Goal: Task Accomplishment & Management: Use online tool/utility

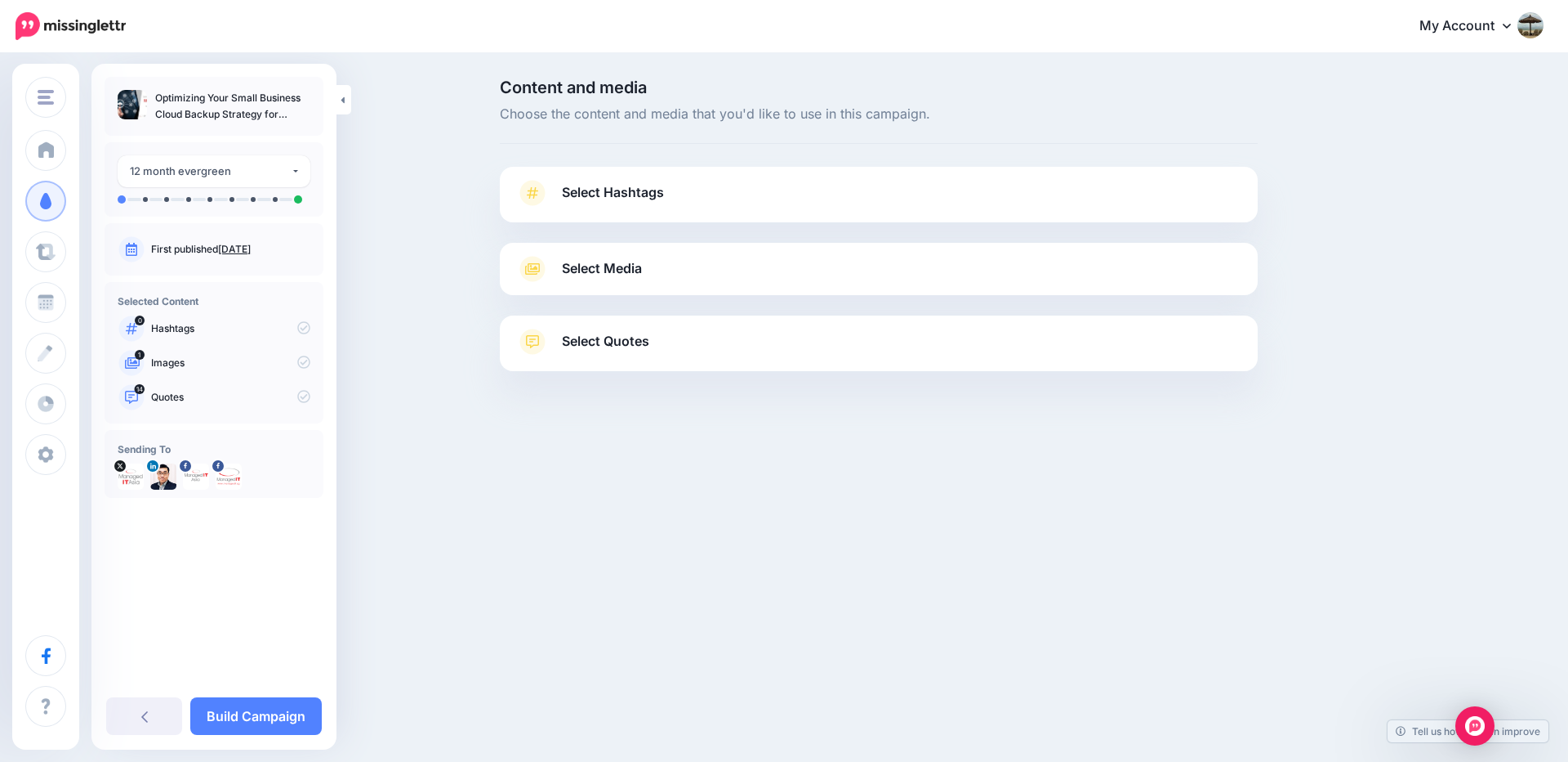
click at [251, 247] on link "[DATE]" at bounding box center [234, 249] width 33 height 12
click at [673, 191] on link "Select Hashtags" at bounding box center [879, 201] width 725 height 42
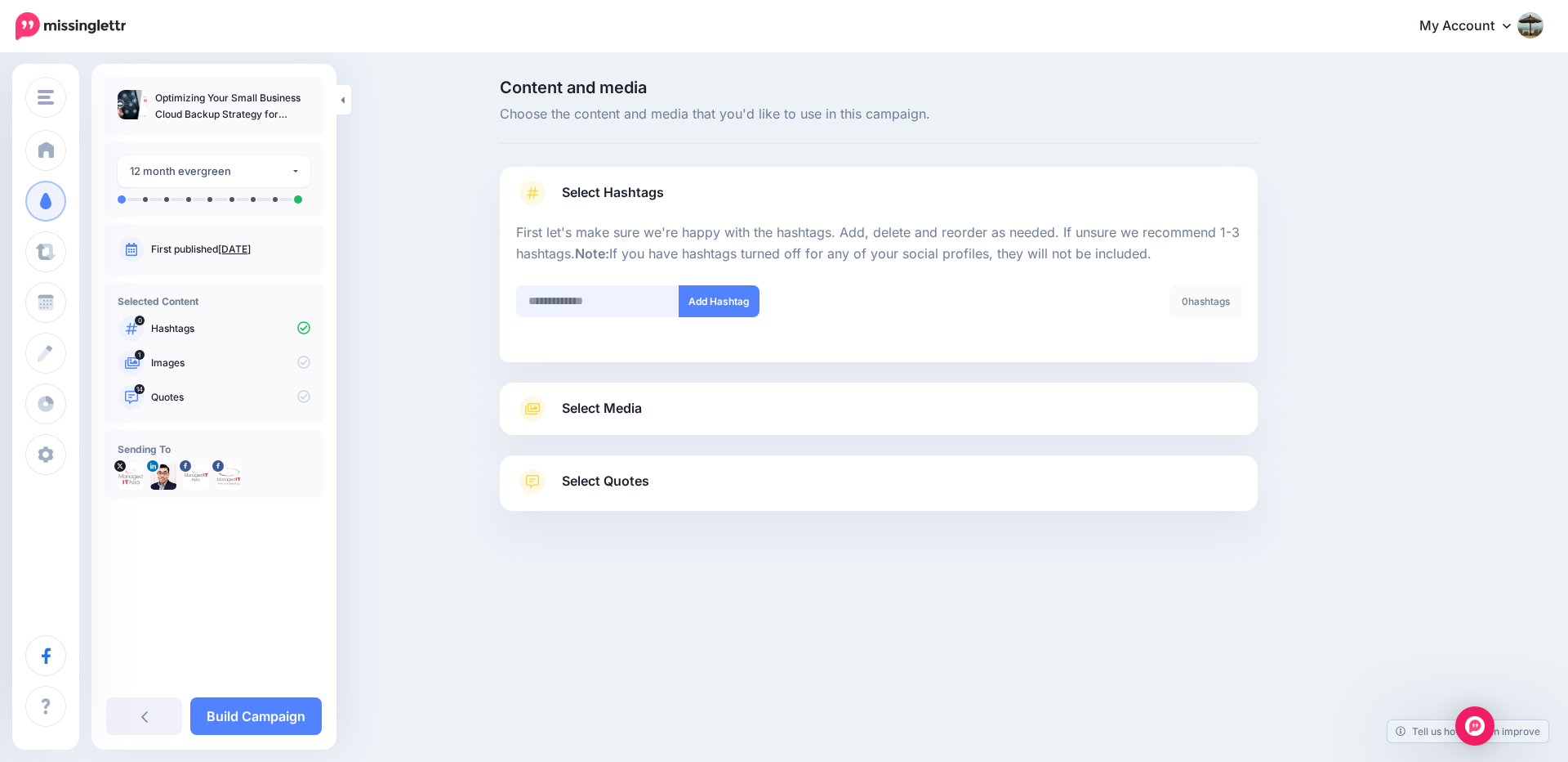
click at [604, 300] on input "text" at bounding box center [598, 301] width 164 height 32
type input "**********"
click at [733, 303] on button "Add Hashtag" at bounding box center [718, 301] width 81 height 32
click at [594, 299] on input "text" at bounding box center [598, 301] width 164 height 32
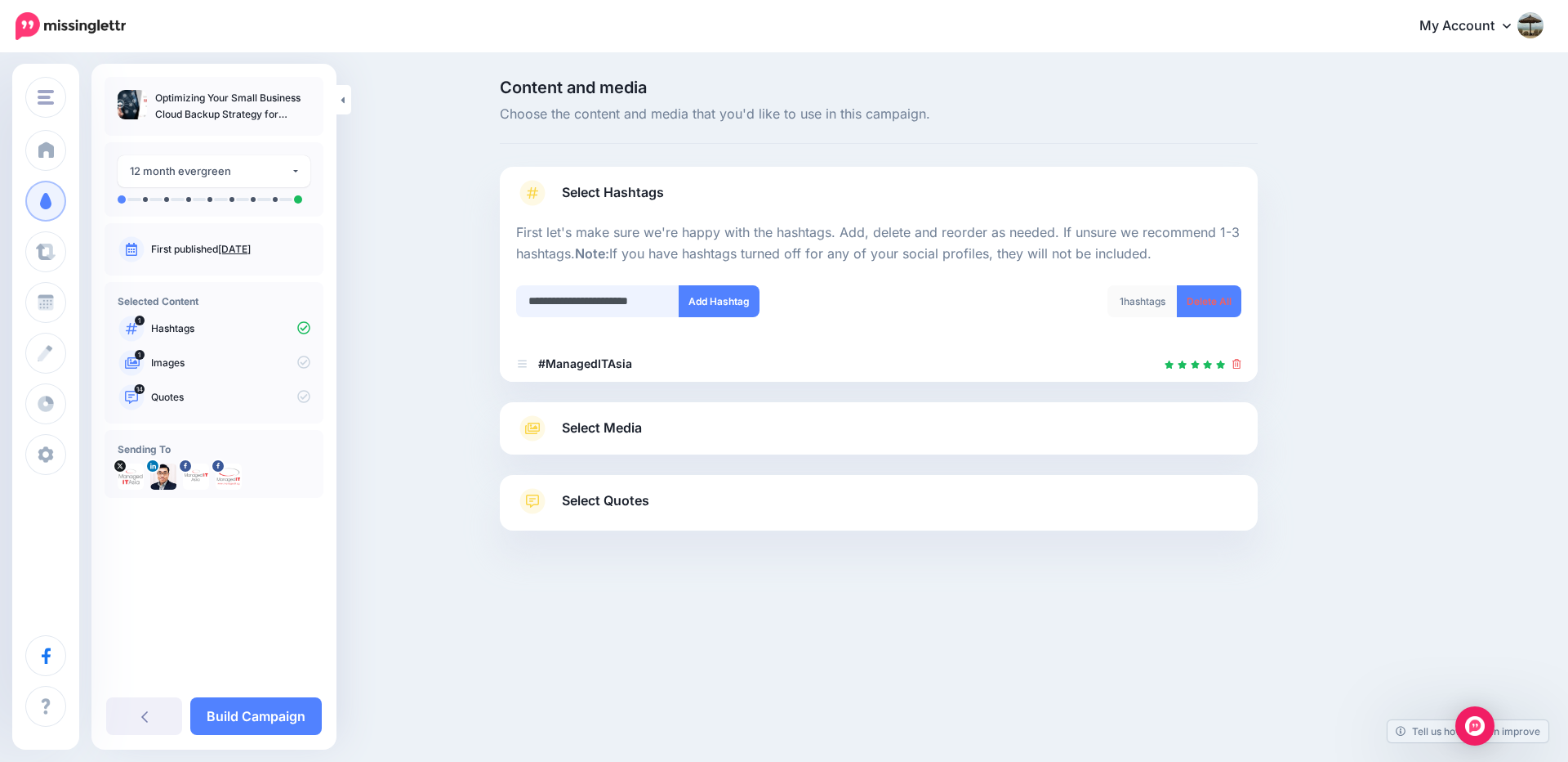
scroll to position [0, 20]
type input "**********"
click at [710, 294] on button "Add Hashtag" at bounding box center [718, 301] width 81 height 32
click at [635, 298] on input "text" at bounding box center [598, 301] width 164 height 32
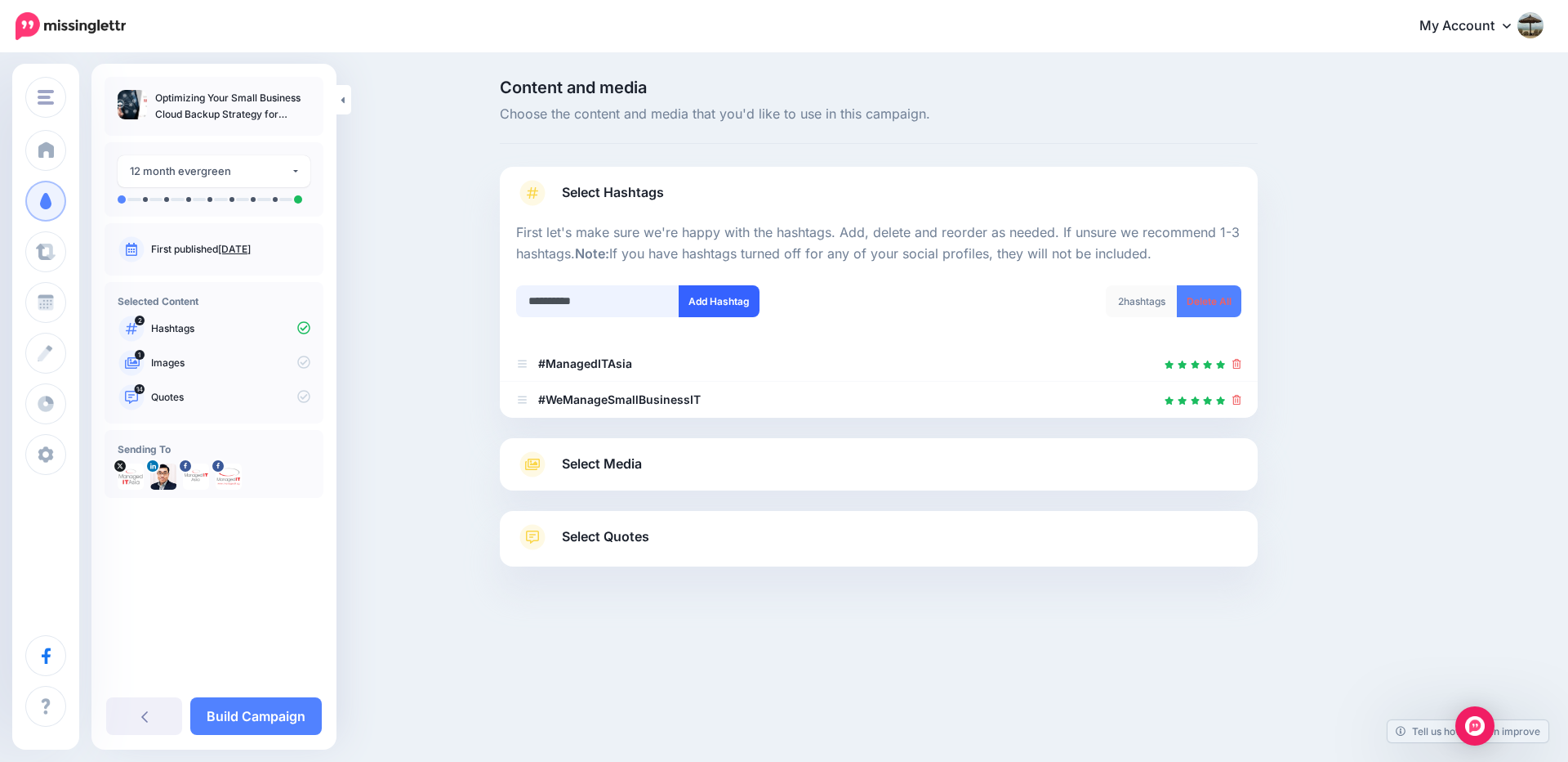
type input "**********"
click at [716, 304] on button "Add Hashtag" at bounding box center [718, 301] width 81 height 32
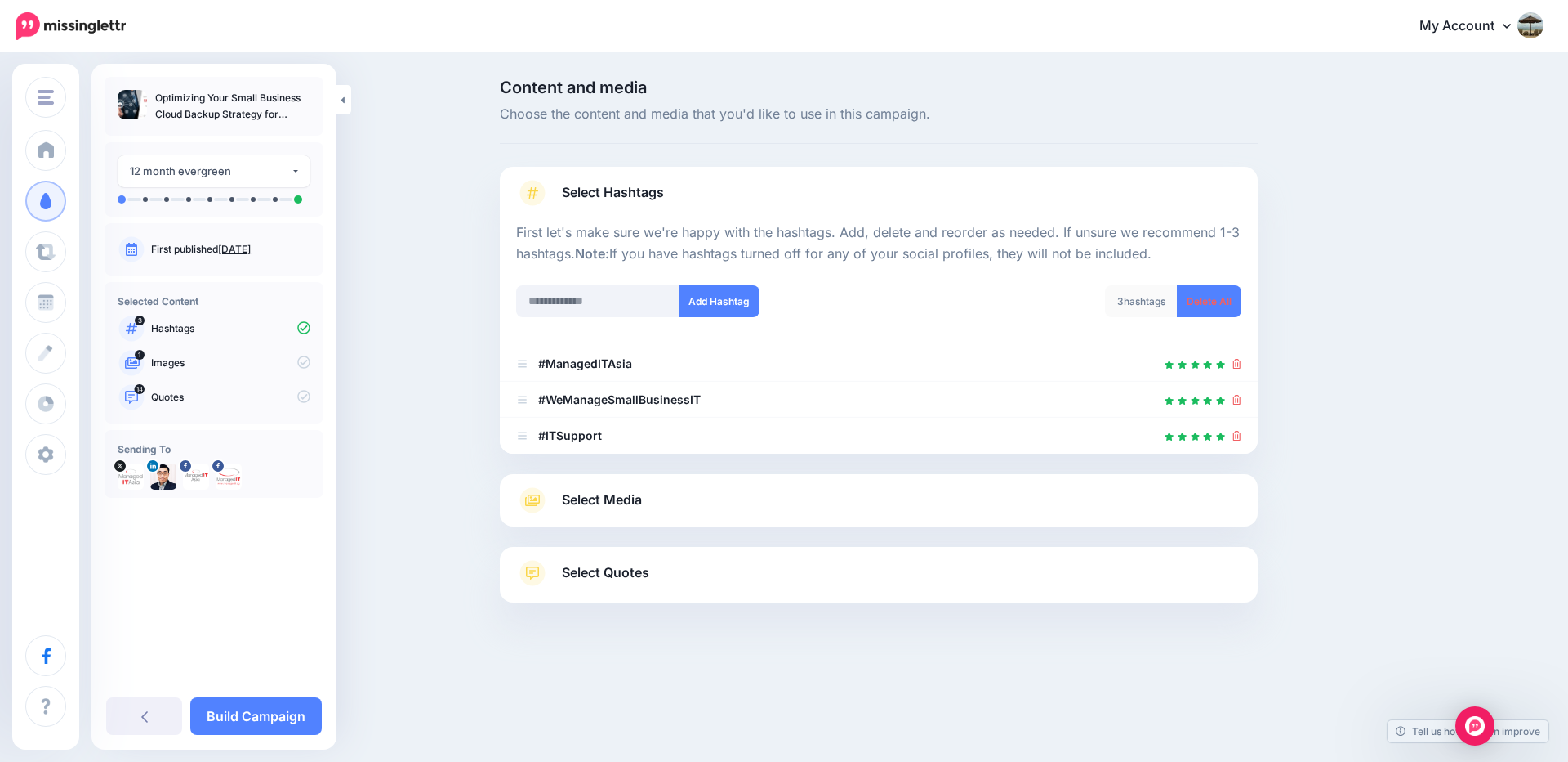
click at [667, 496] on link "Select Media" at bounding box center [879, 500] width 725 height 26
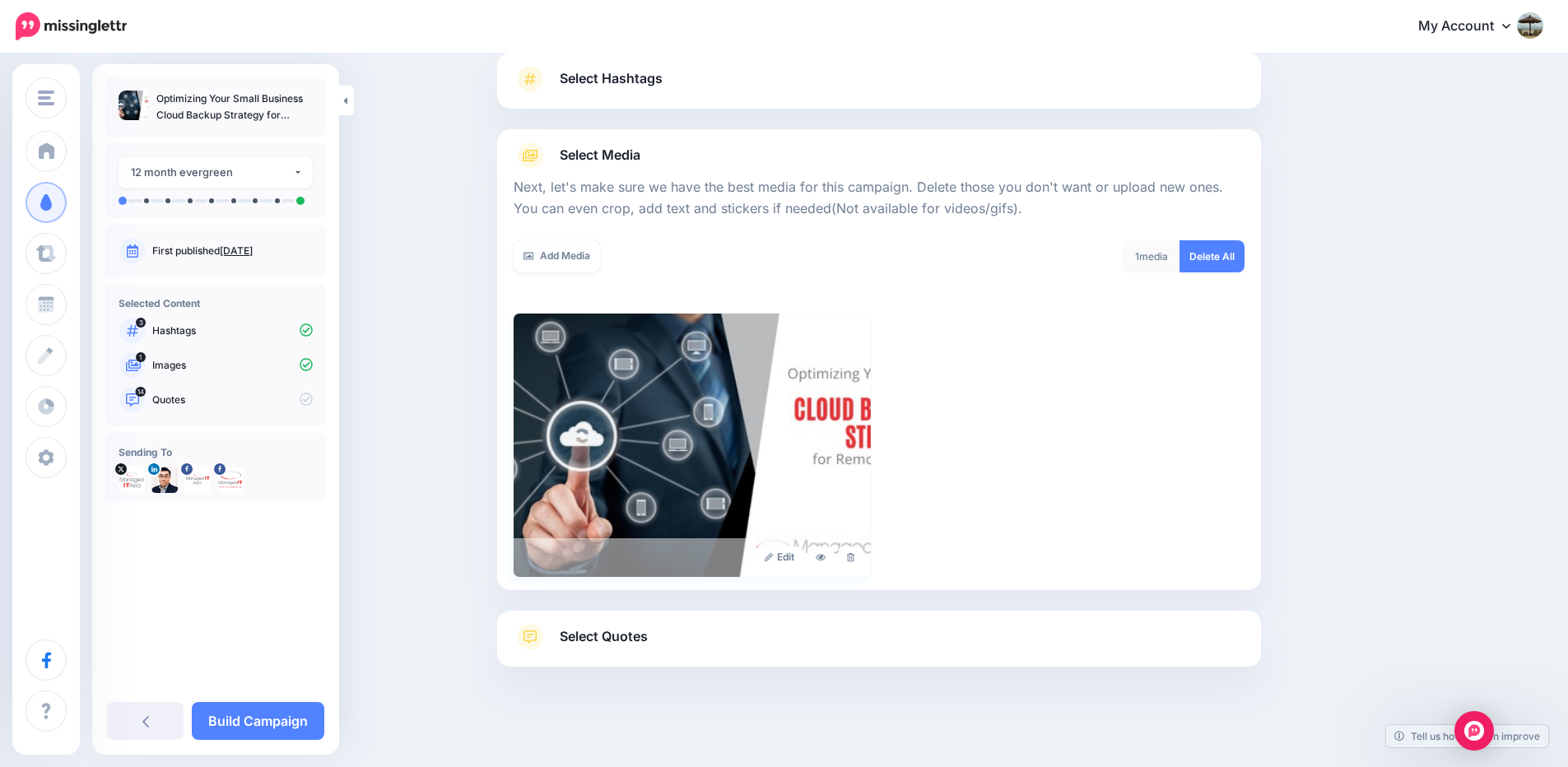
scroll to position [122, 0]
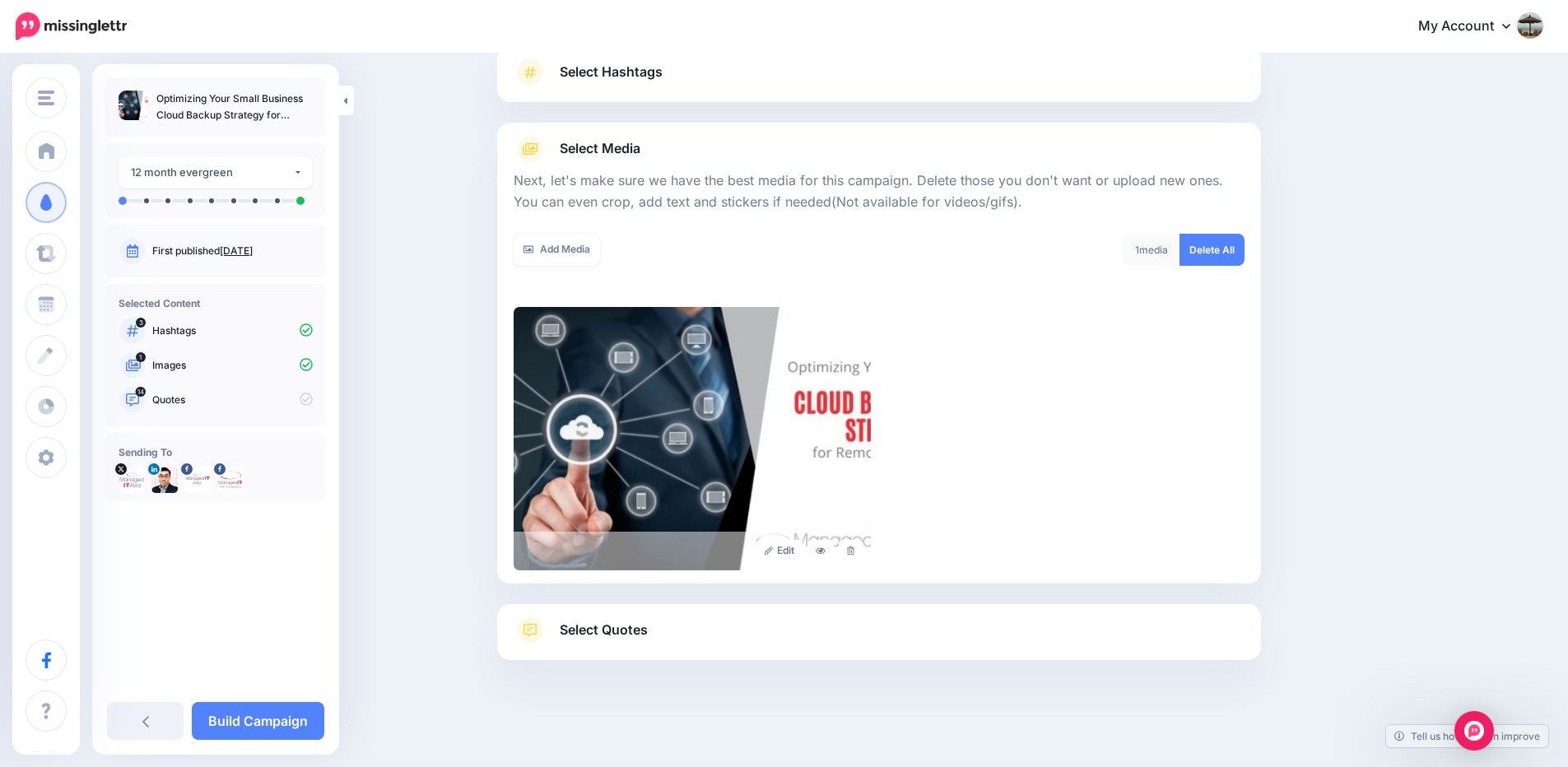
click at [626, 638] on span "Select Quotes" at bounding box center [603, 629] width 88 height 22
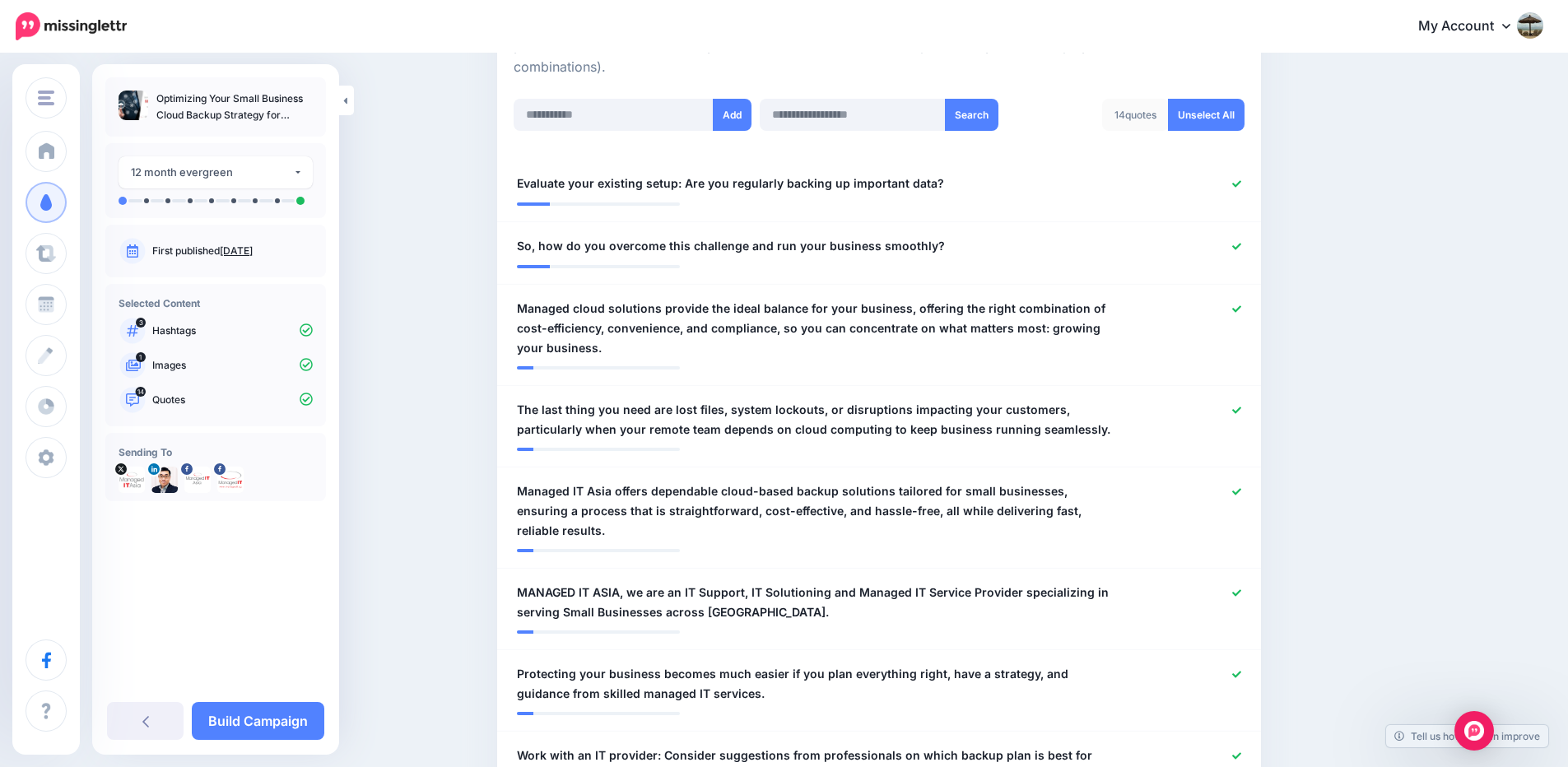
scroll to position [418, 0]
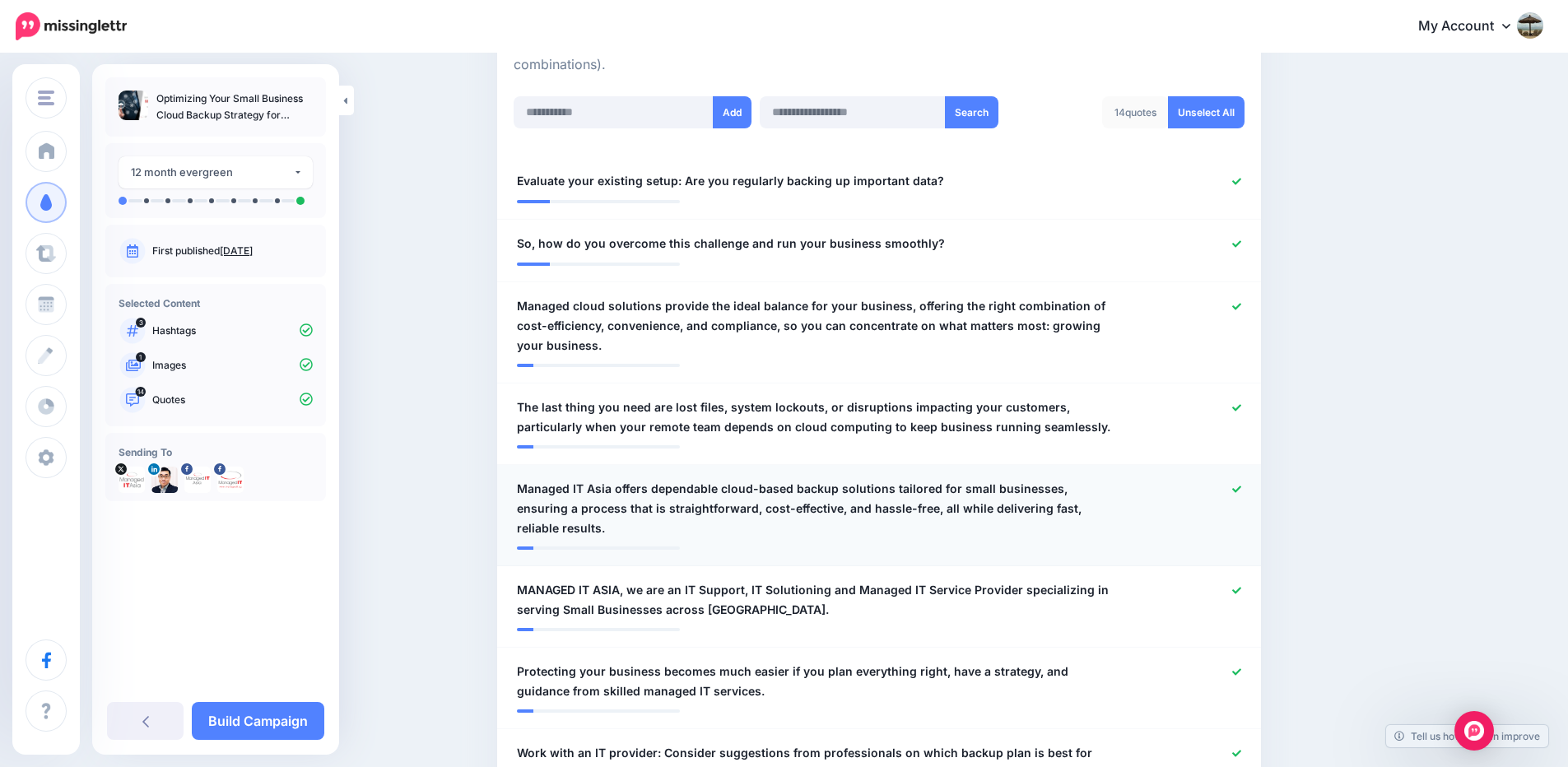
click at [1241, 484] on icon at bounding box center [1236, 489] width 9 height 9
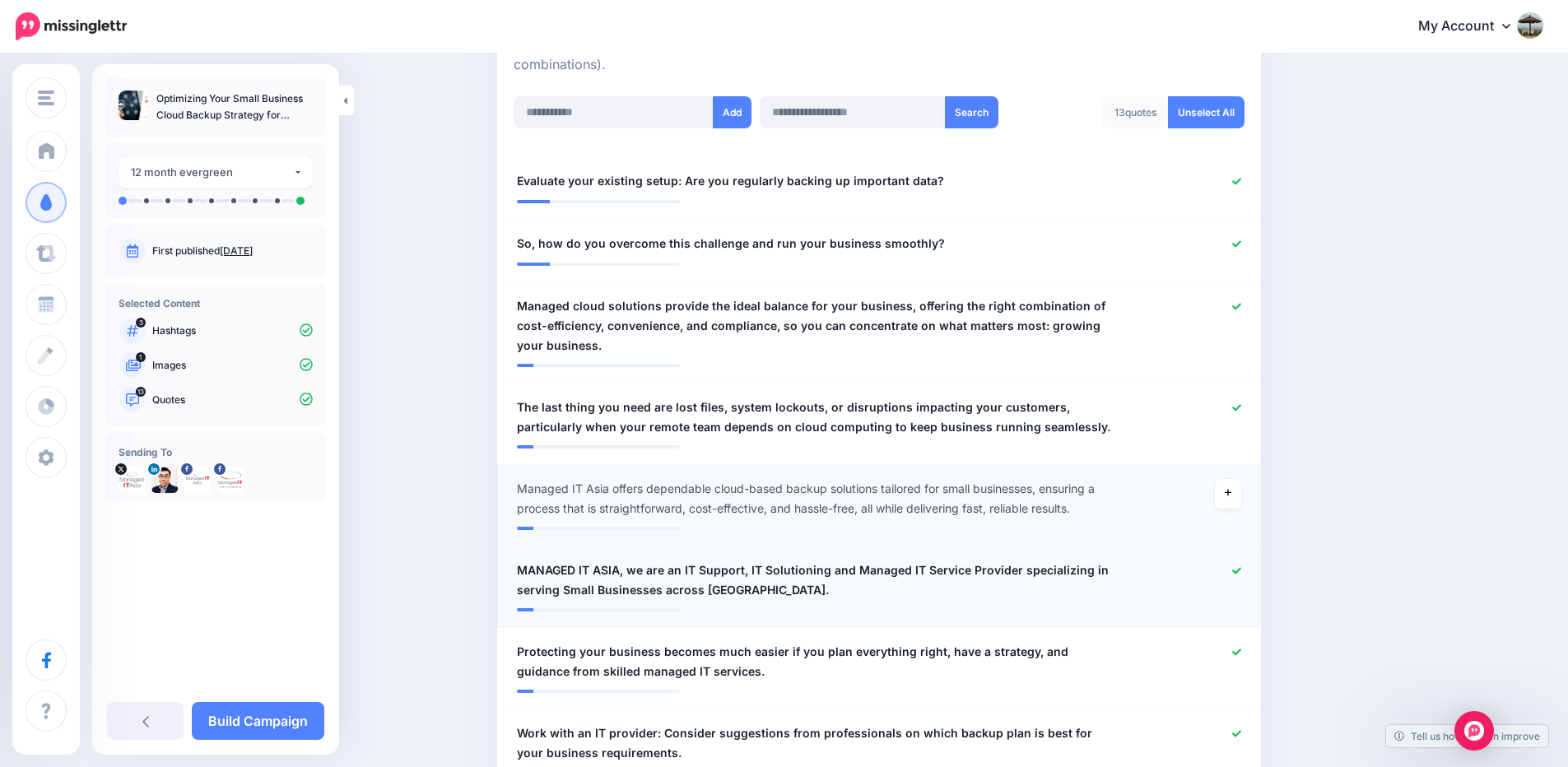
click at [1241, 568] on icon at bounding box center [1236, 571] width 9 height 9
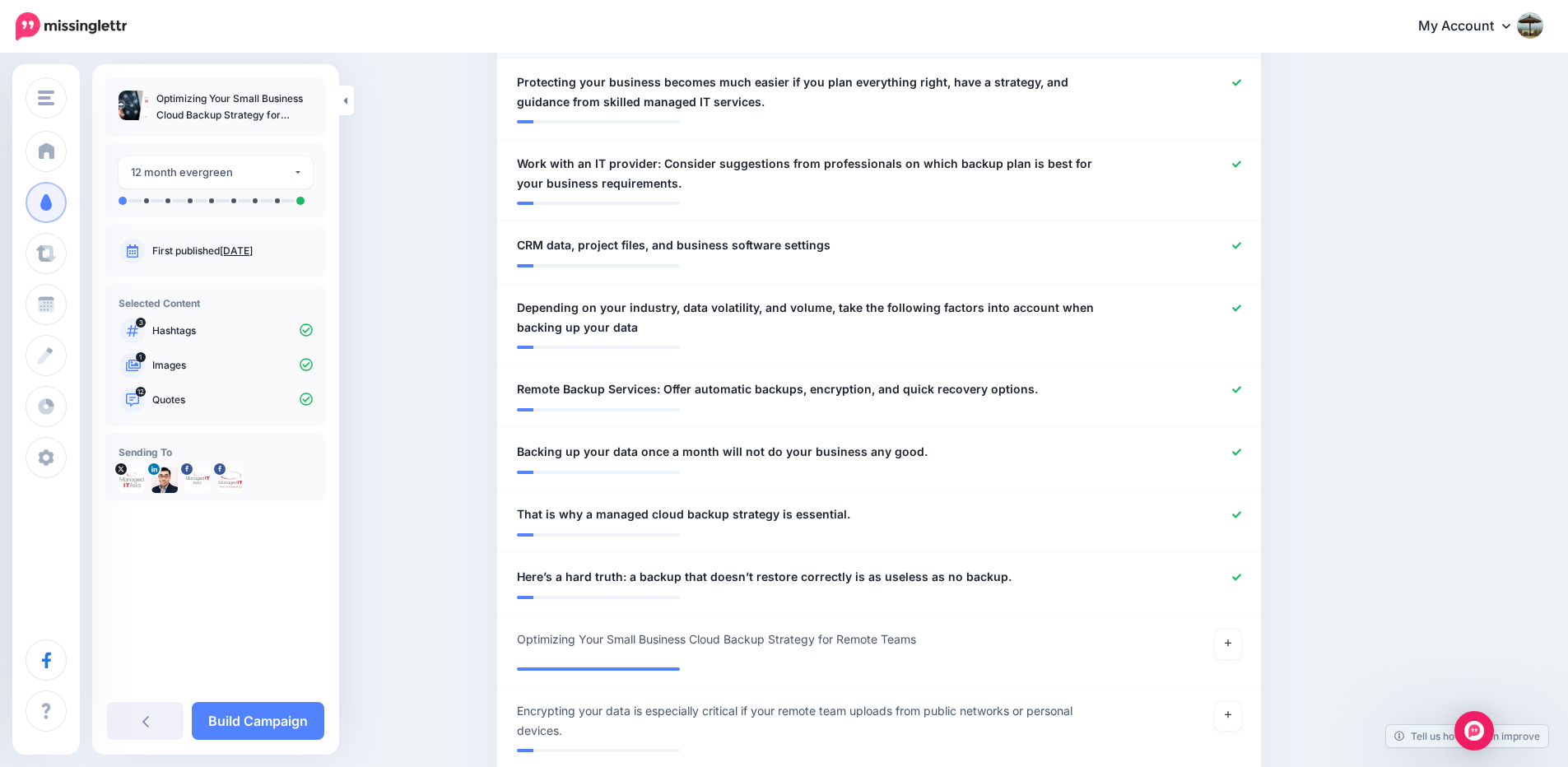
scroll to position [1109, 0]
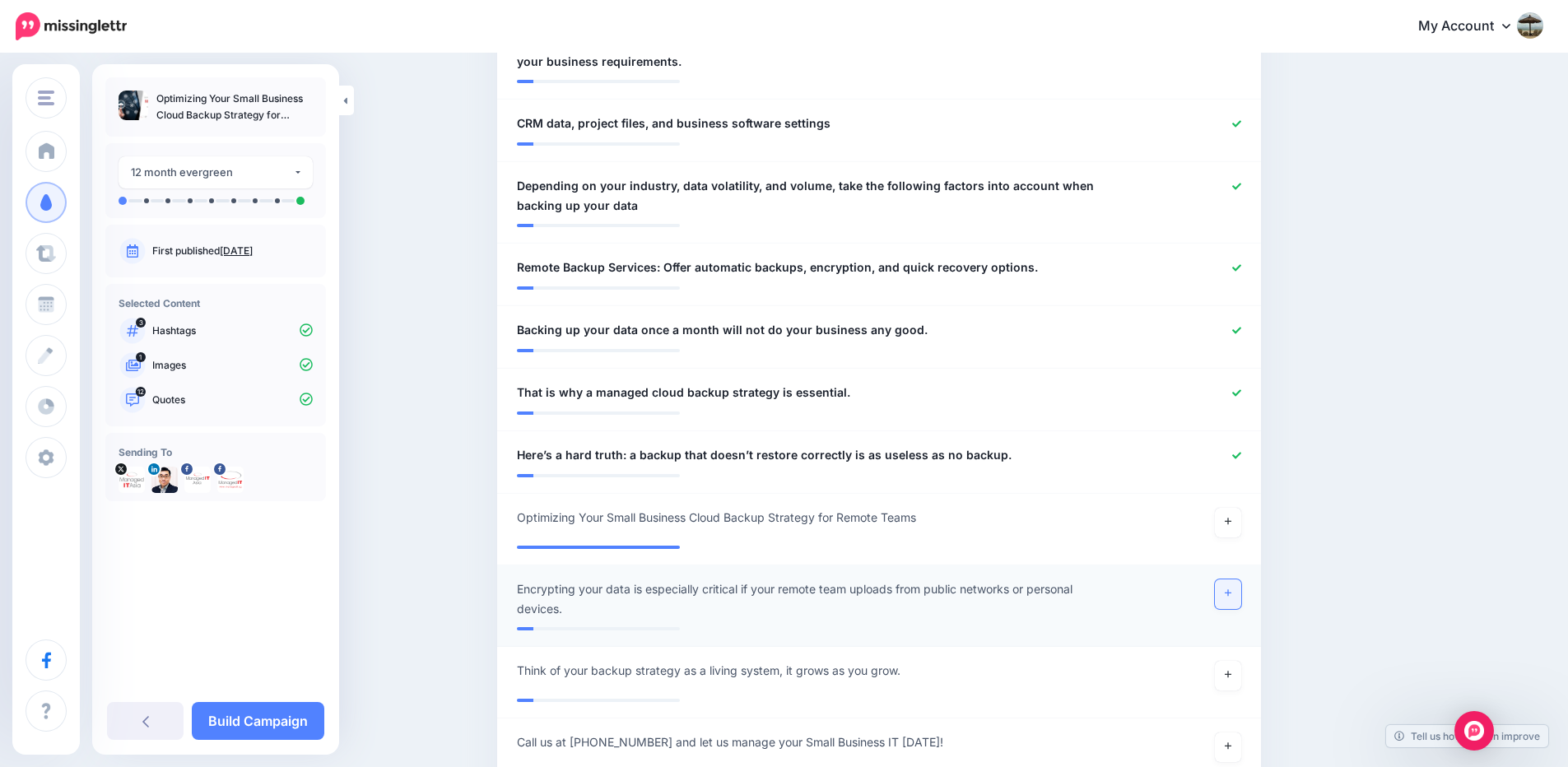
click at [1239, 591] on link at bounding box center [1227, 594] width 26 height 30
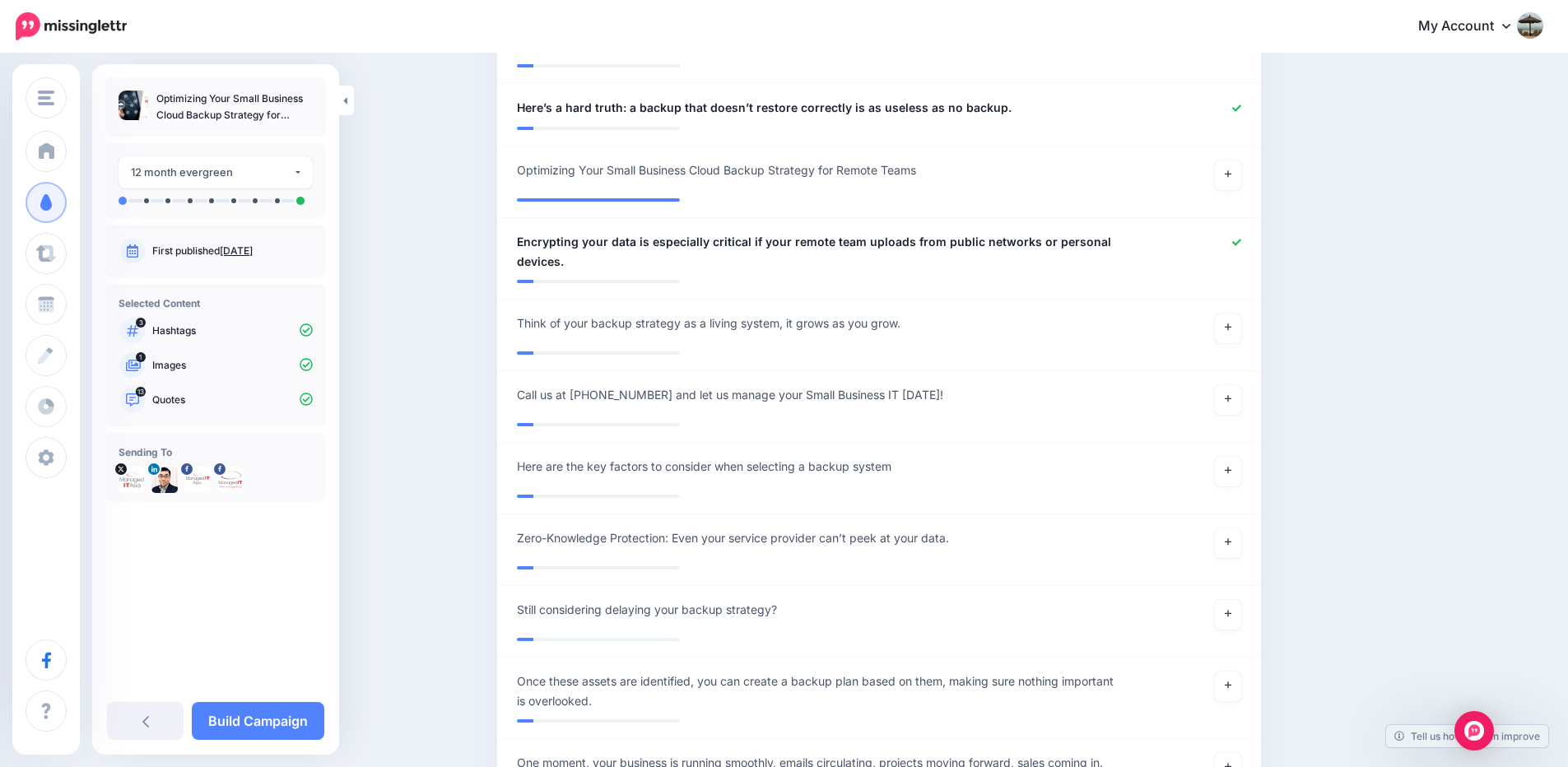
scroll to position [1503, 0]
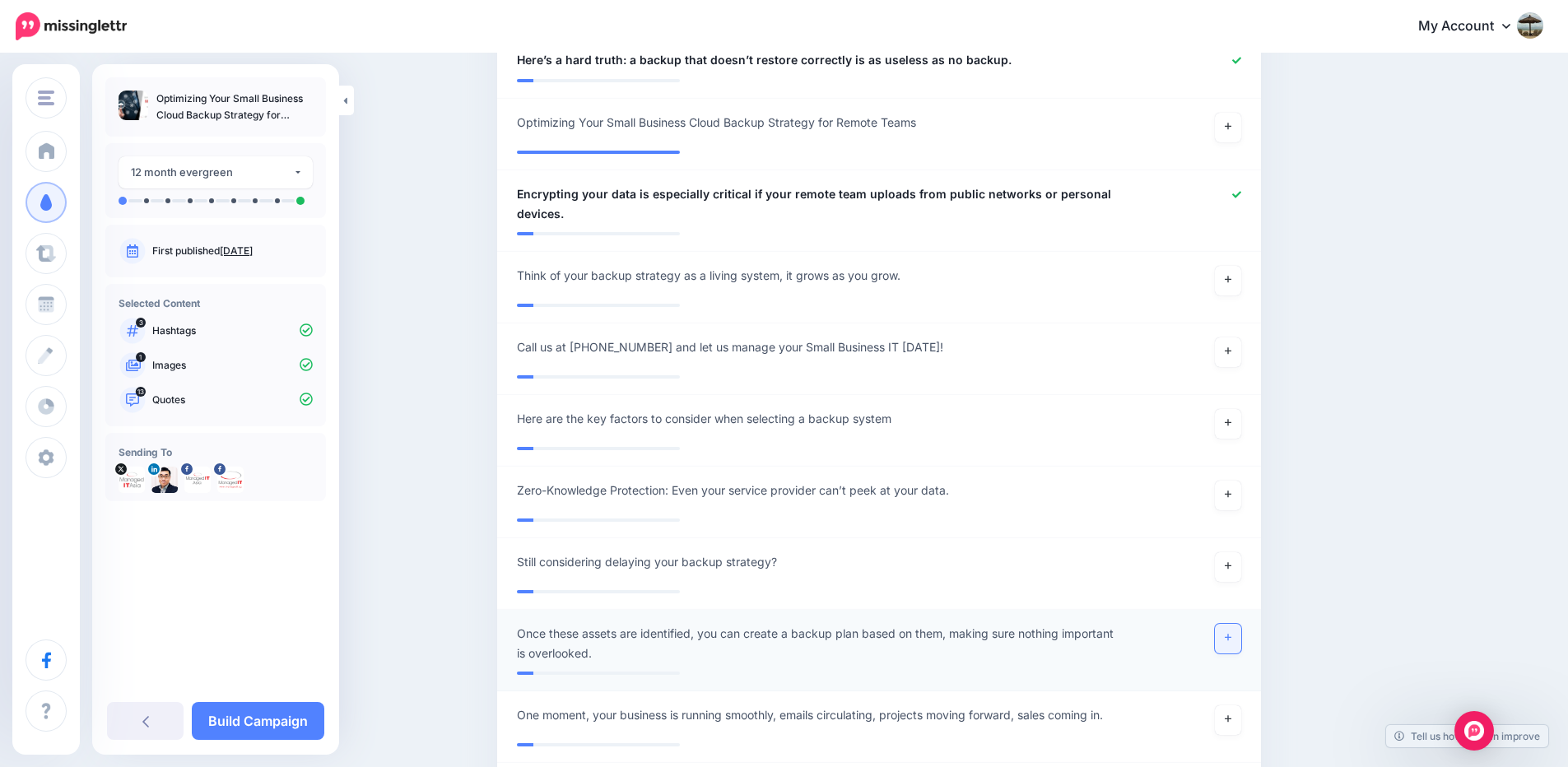
click at [1225, 628] on link at bounding box center [1227, 638] width 26 height 30
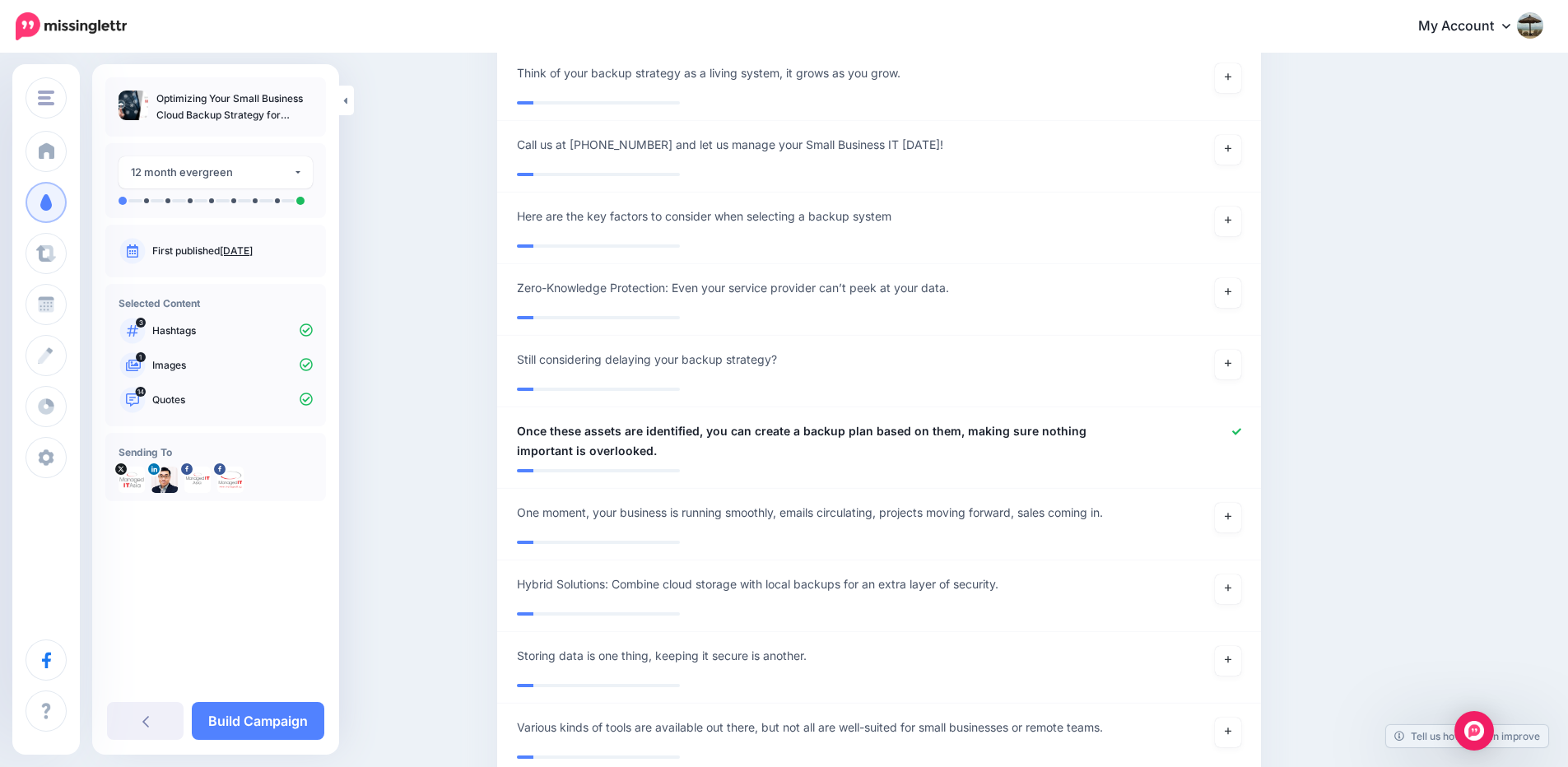
scroll to position [1800, 0]
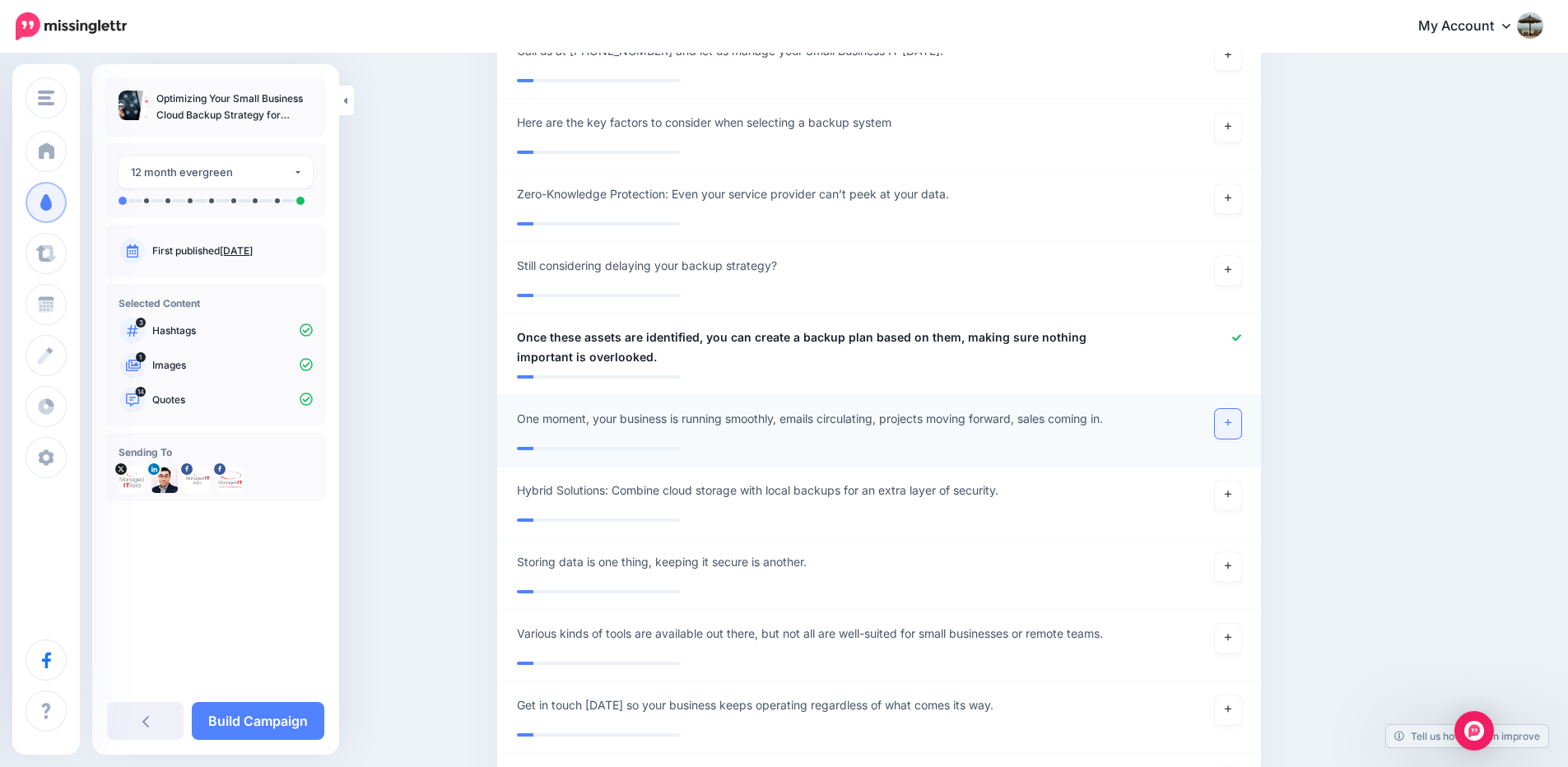
click at [1241, 423] on link at bounding box center [1227, 424] width 26 height 30
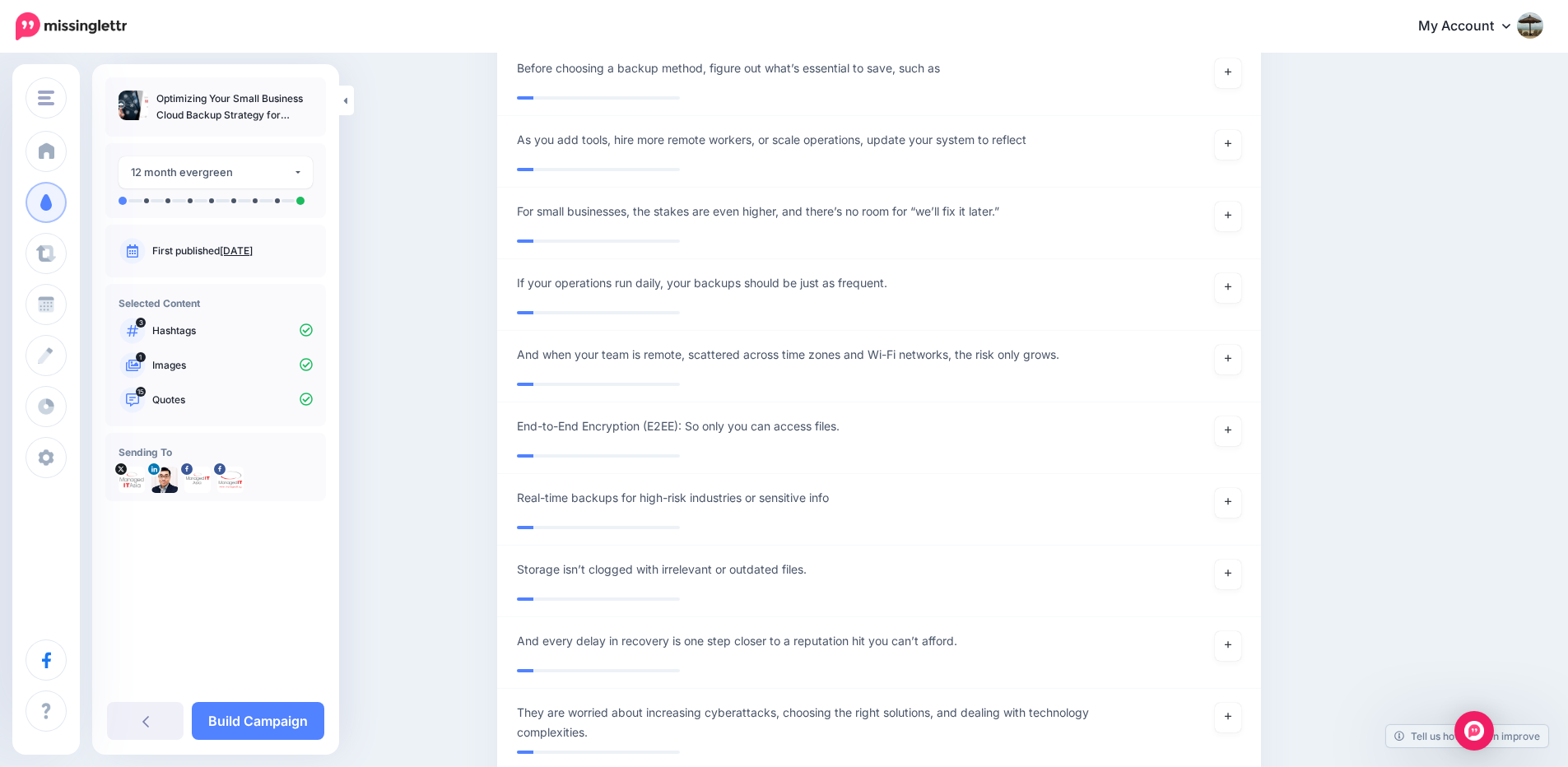
scroll to position [2984, 0]
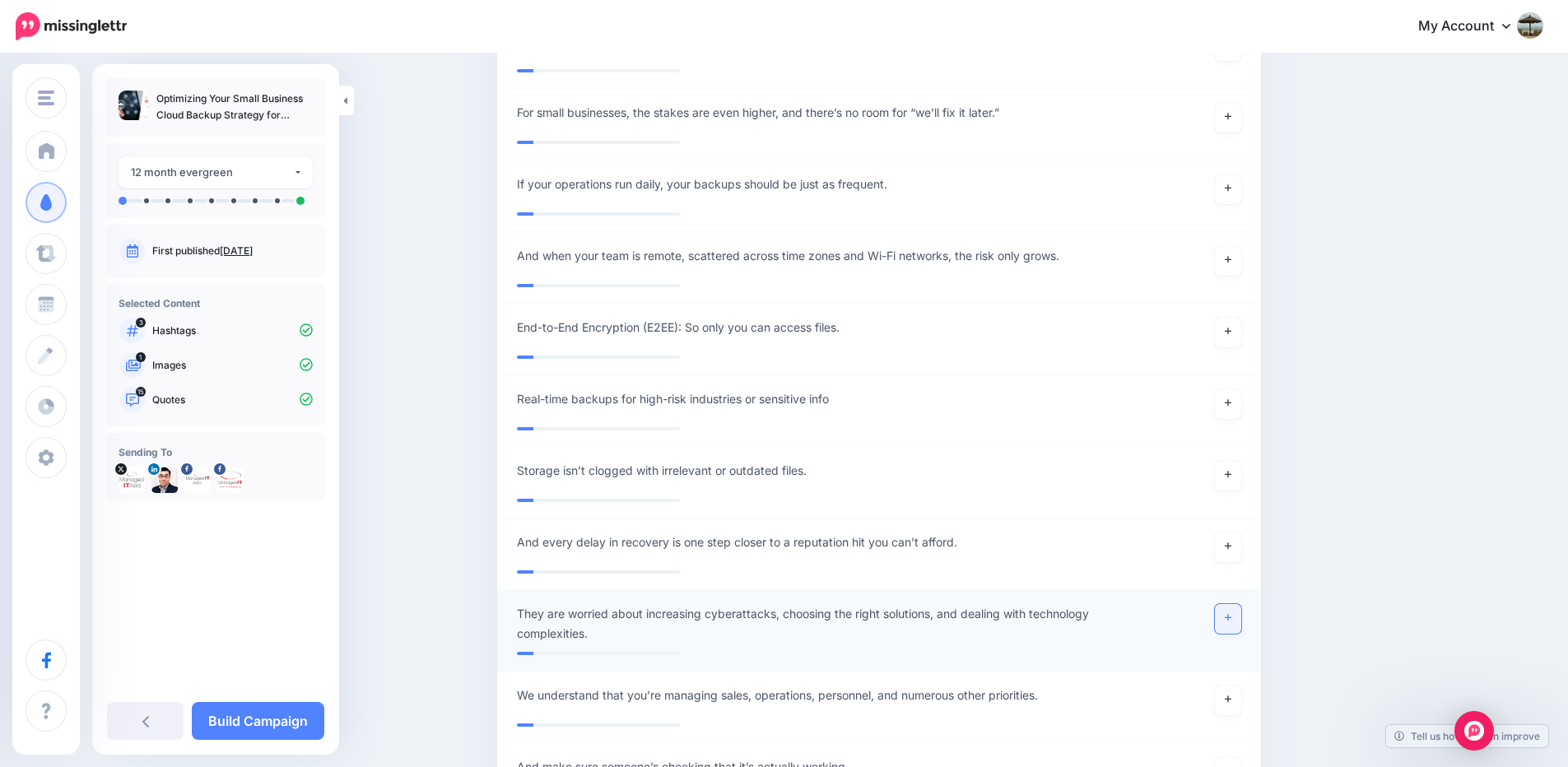
click at [1231, 616] on icon at bounding box center [1228, 617] width 7 height 9
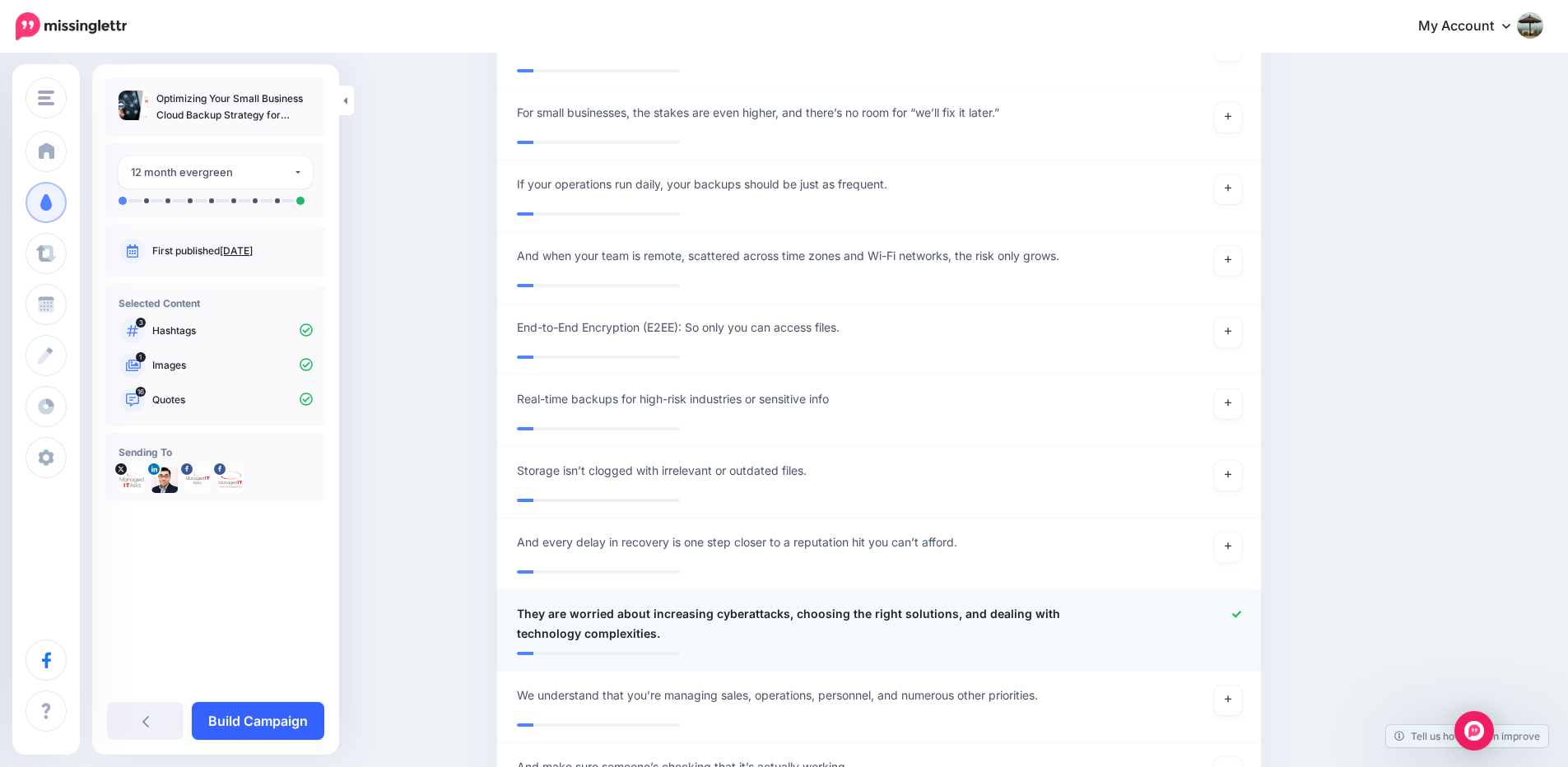
click at [285, 723] on link "Build Campaign" at bounding box center [257, 720] width 132 height 38
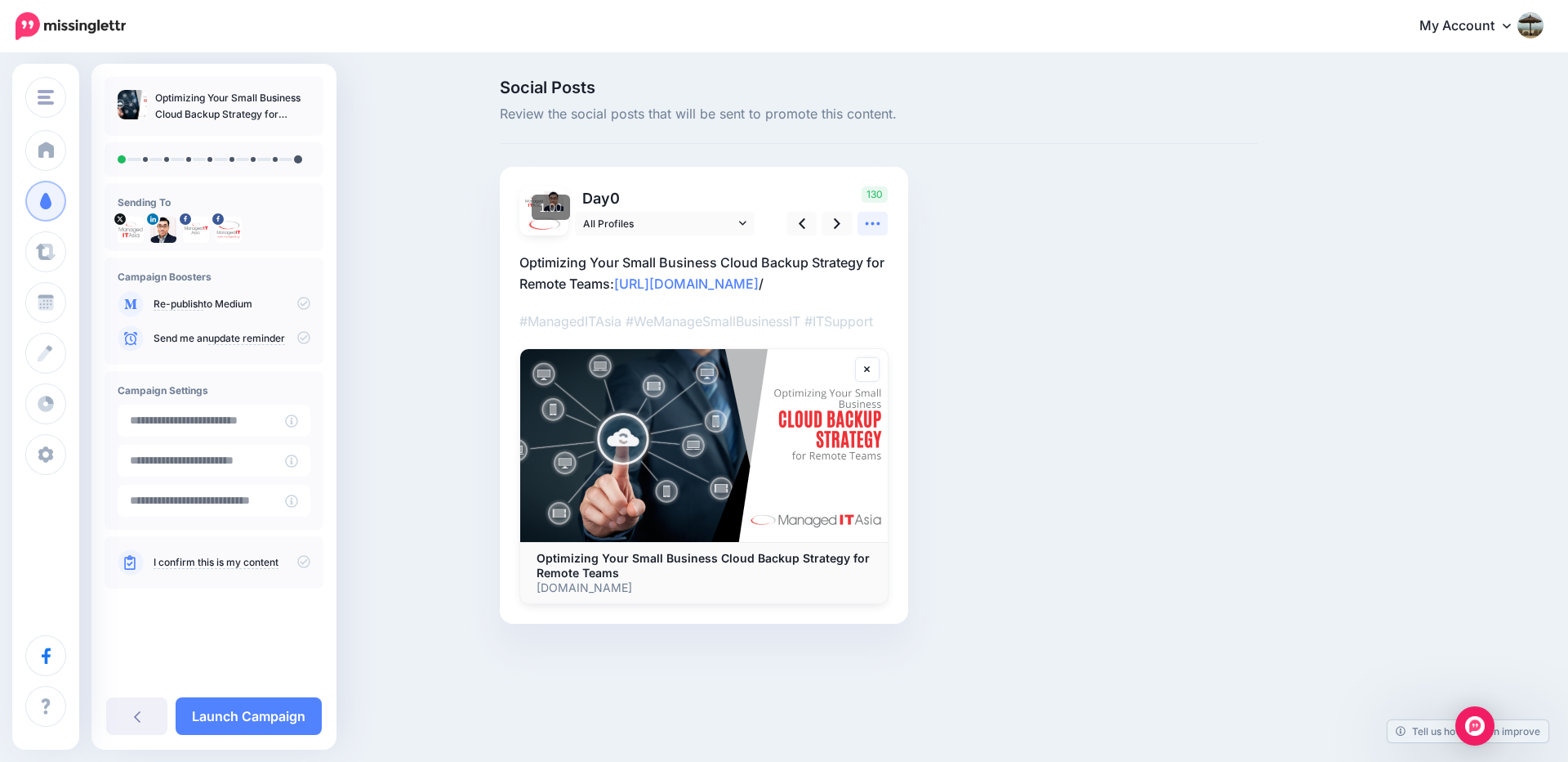
click at [871, 221] on icon at bounding box center [873, 223] width 17 height 17
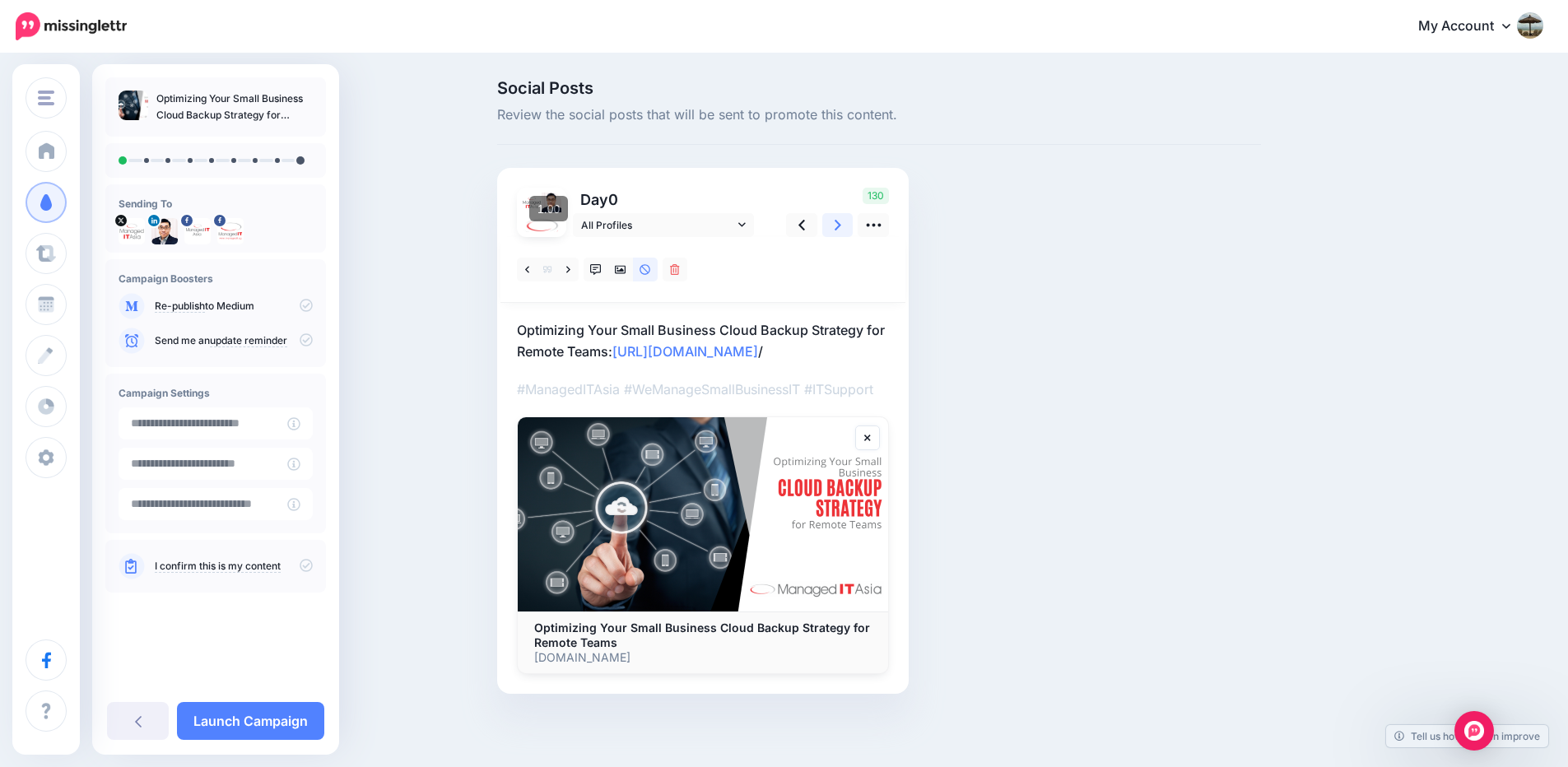
click at [837, 223] on link at bounding box center [837, 225] width 32 height 24
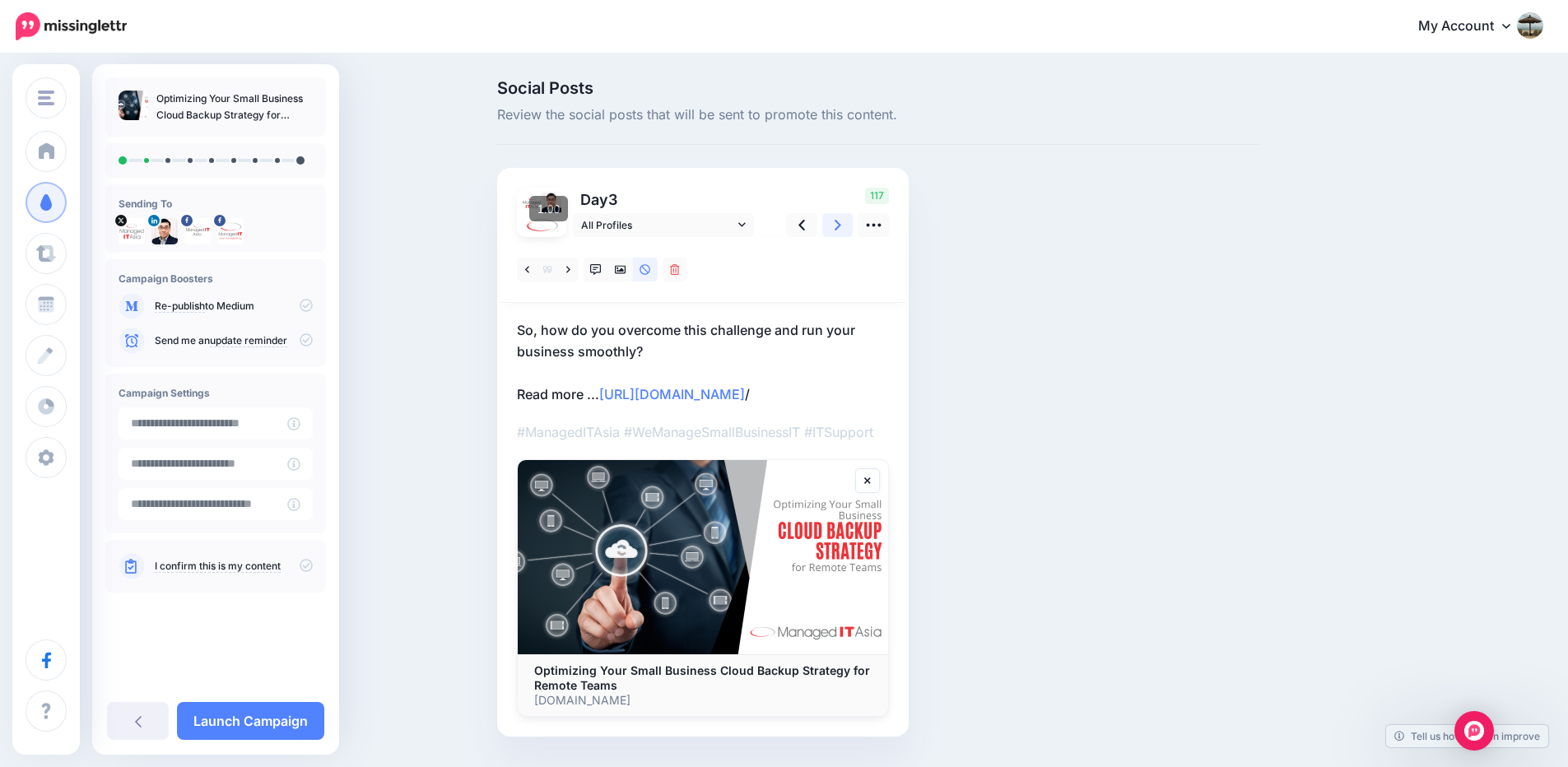
click at [841, 224] on icon at bounding box center [838, 225] width 7 height 17
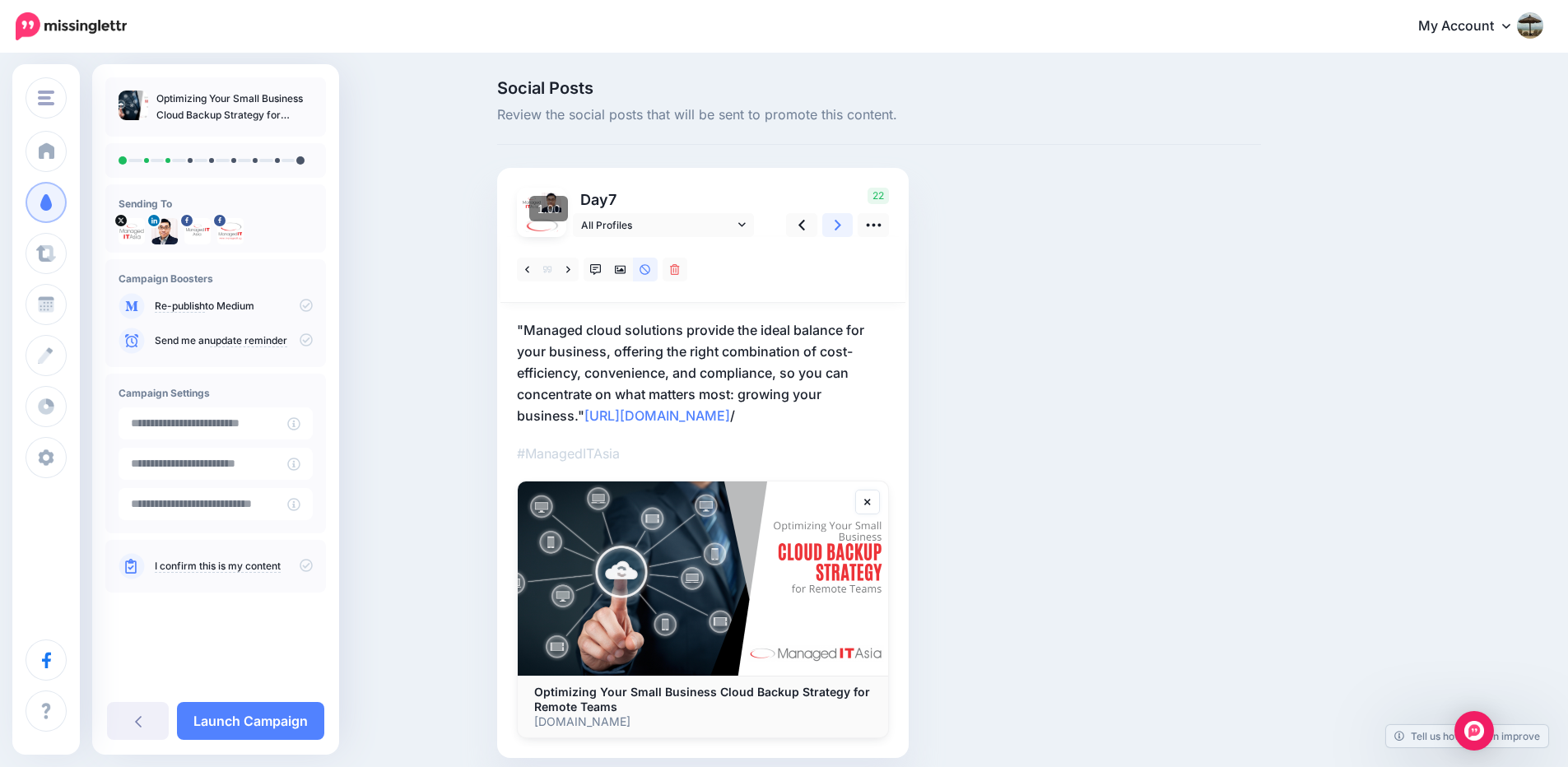
click at [841, 221] on icon at bounding box center [838, 225] width 7 height 11
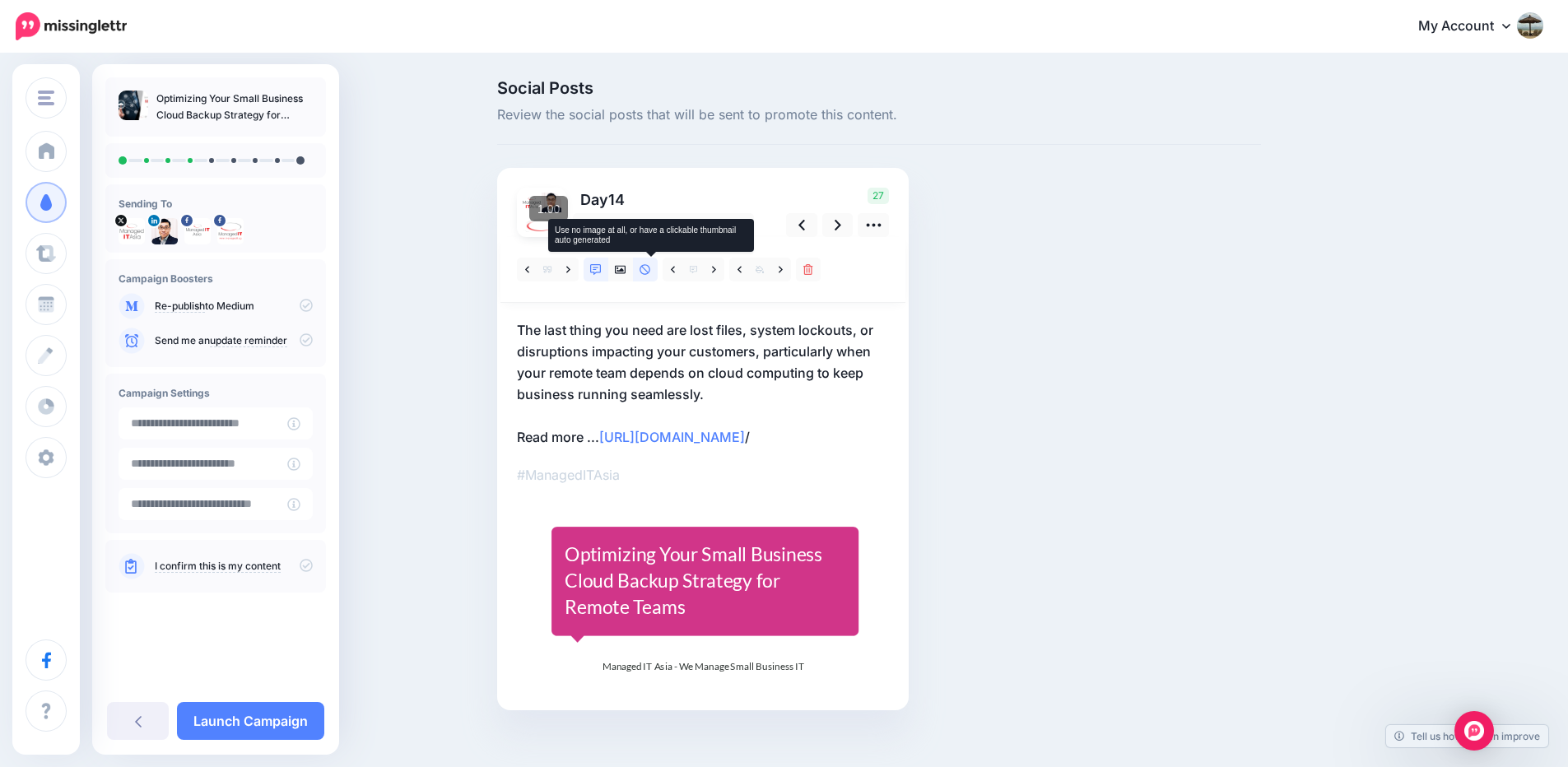
click at [651, 268] on icon at bounding box center [644, 269] width 11 height 11
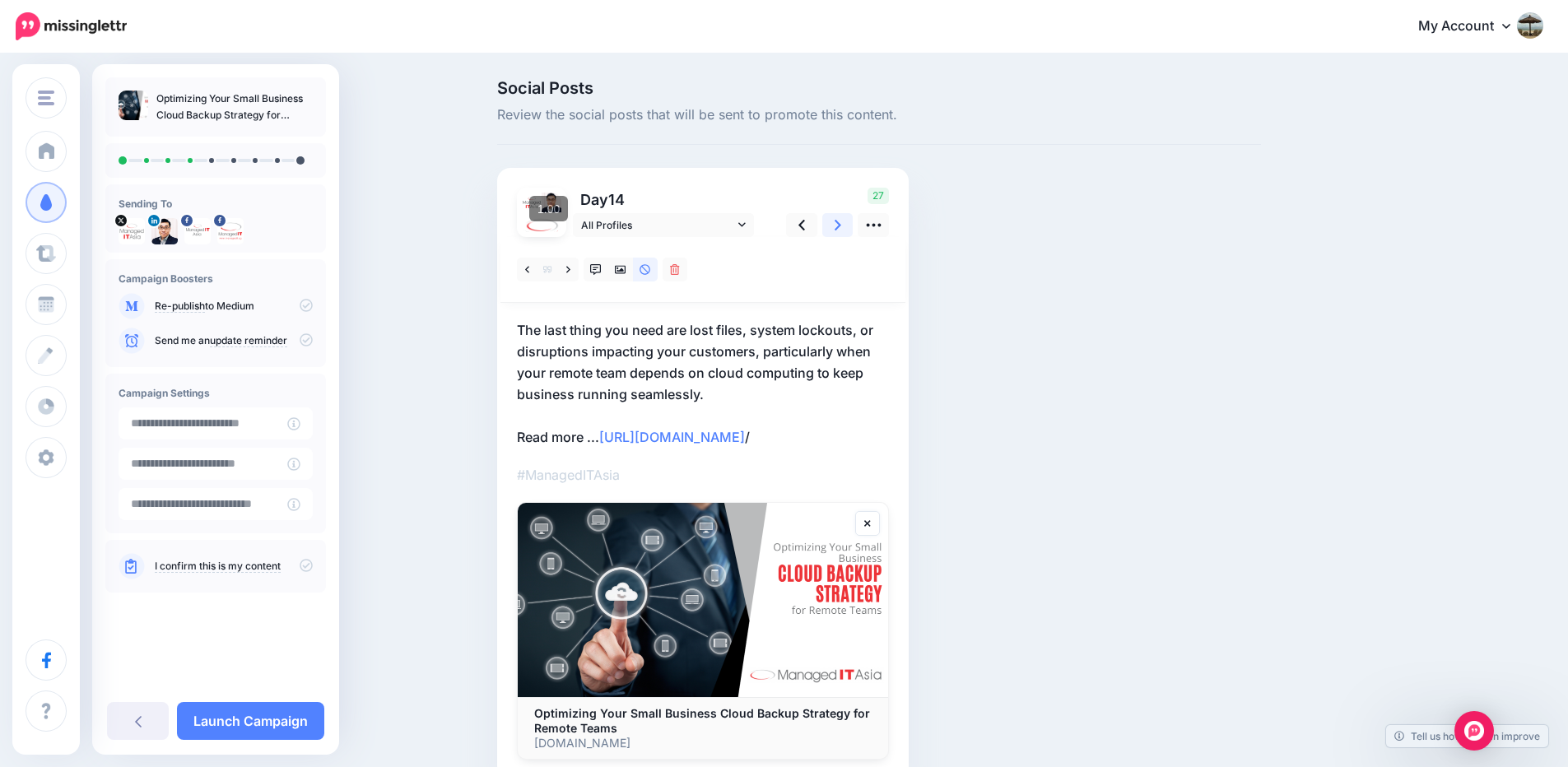
click at [841, 222] on icon at bounding box center [838, 225] width 7 height 11
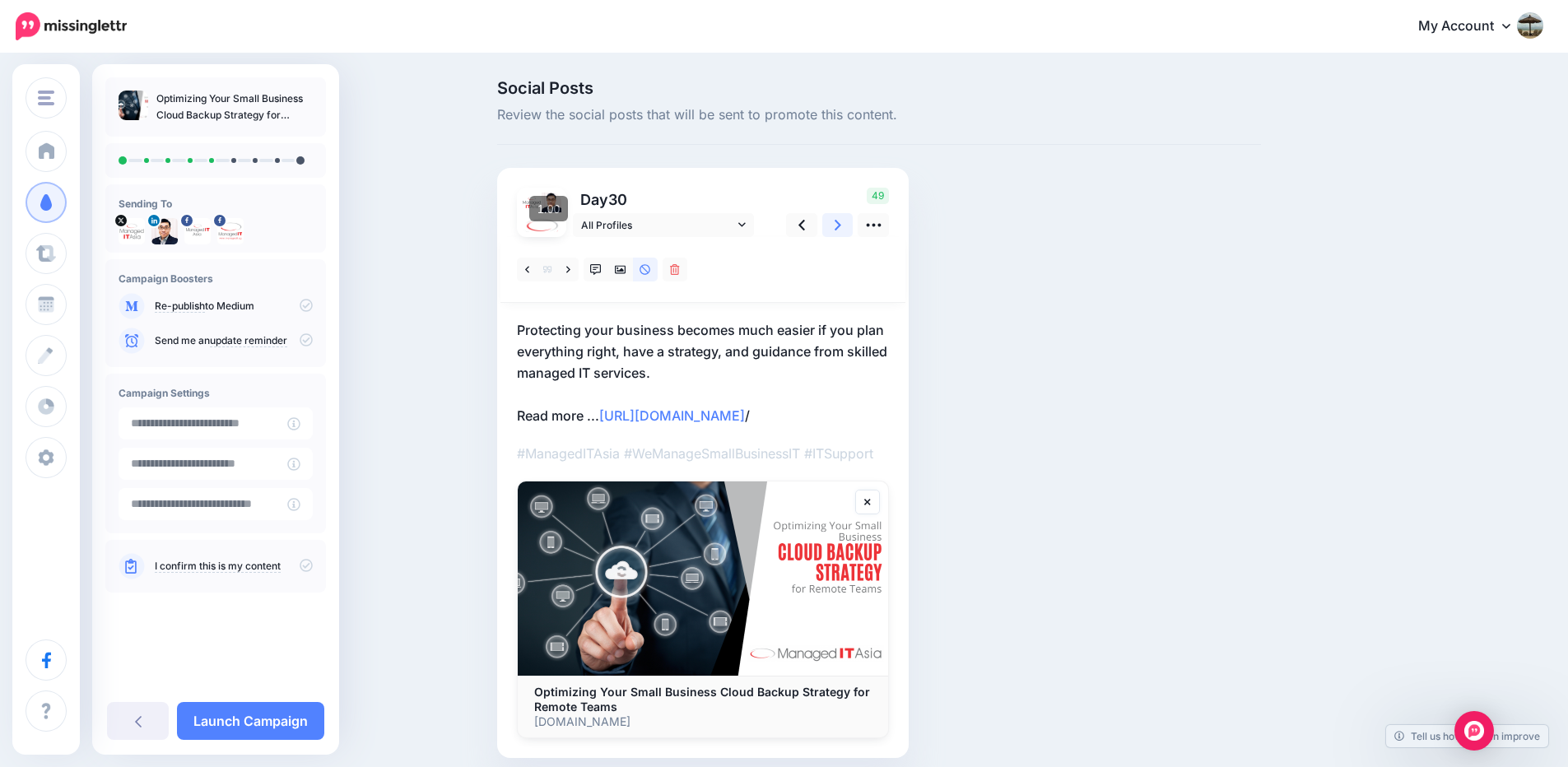
click at [841, 224] on icon at bounding box center [838, 225] width 7 height 11
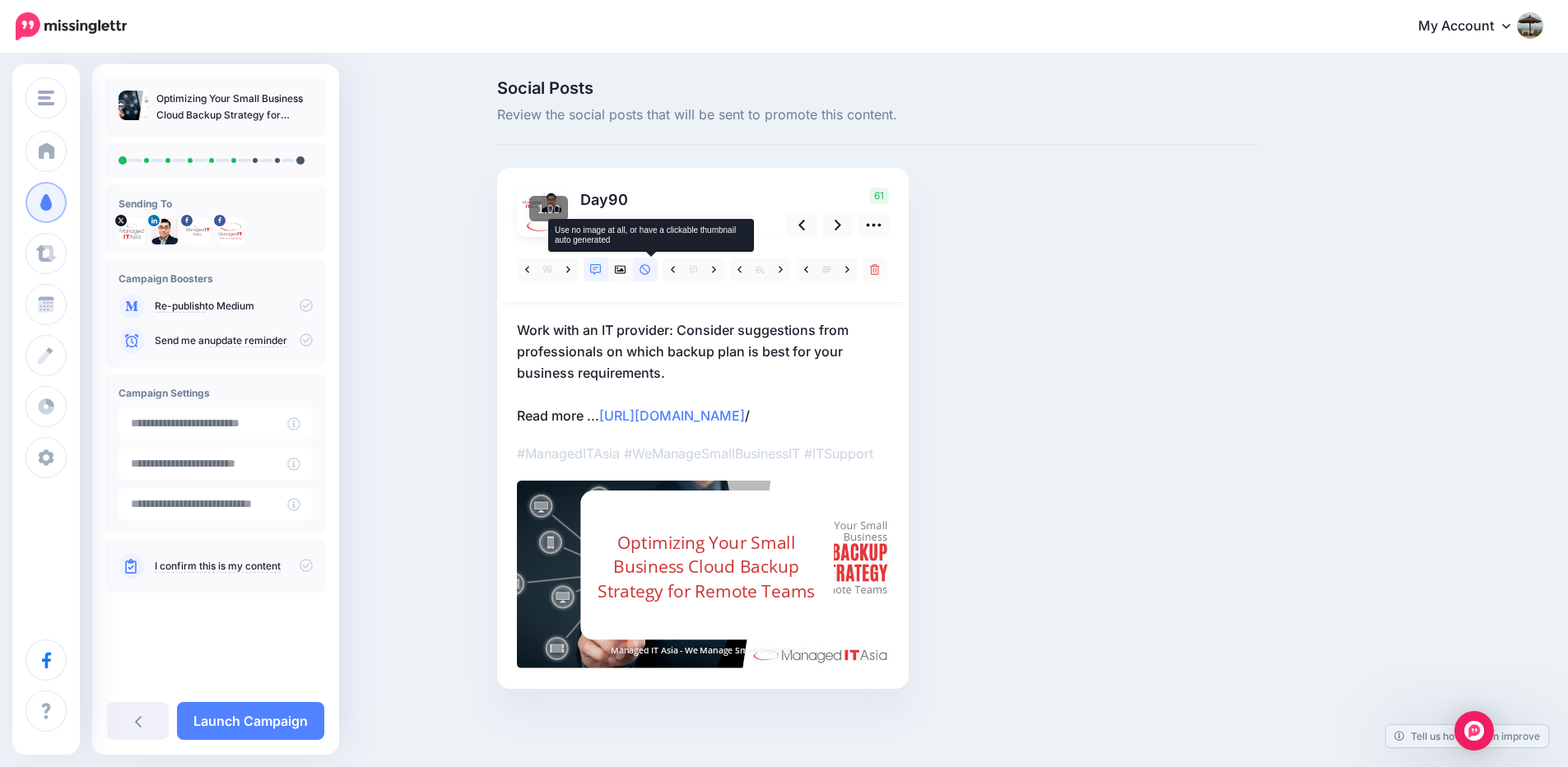
click at [649, 264] on icon at bounding box center [644, 269] width 11 height 11
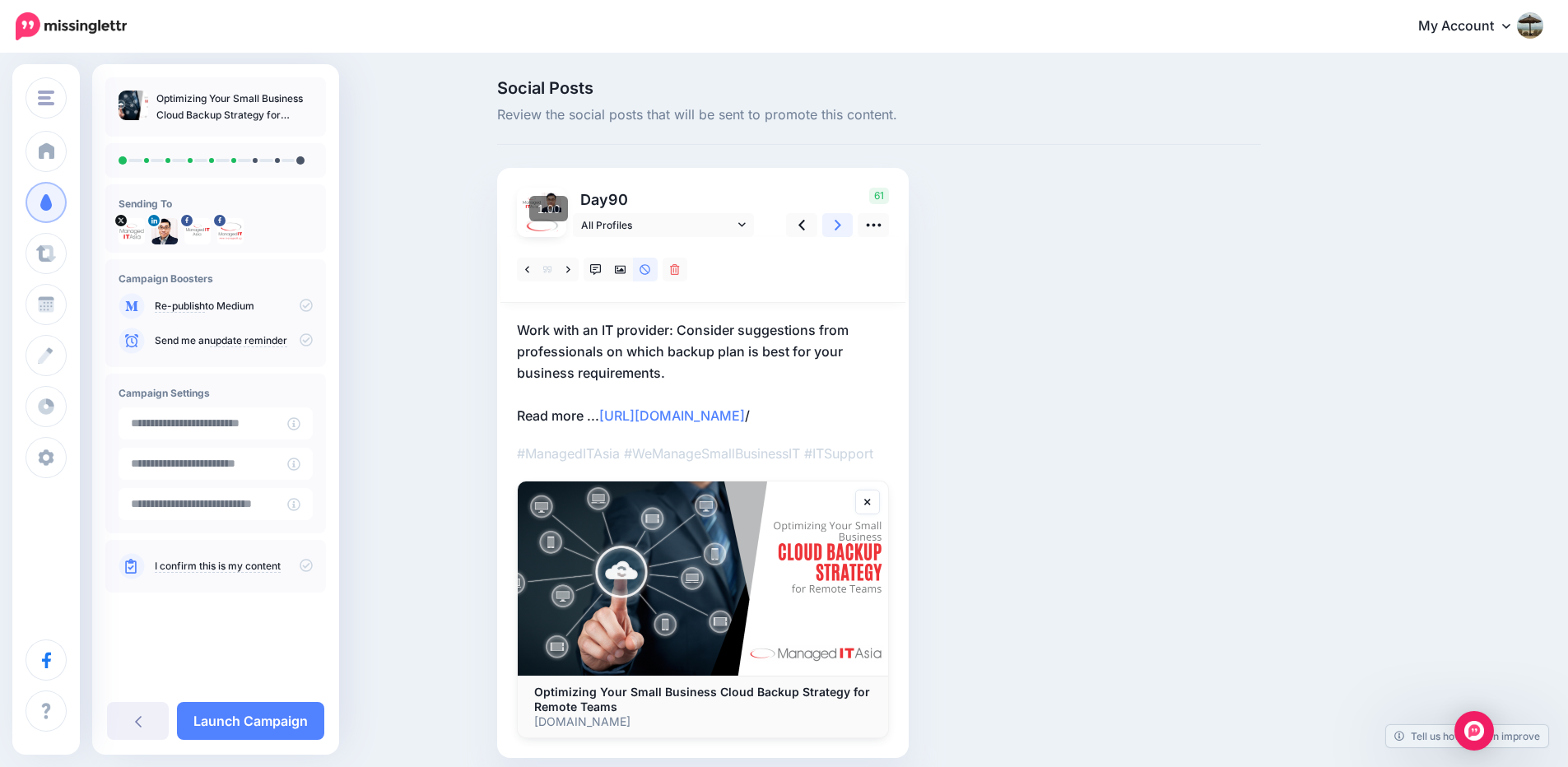
click at [841, 230] on icon at bounding box center [838, 225] width 7 height 17
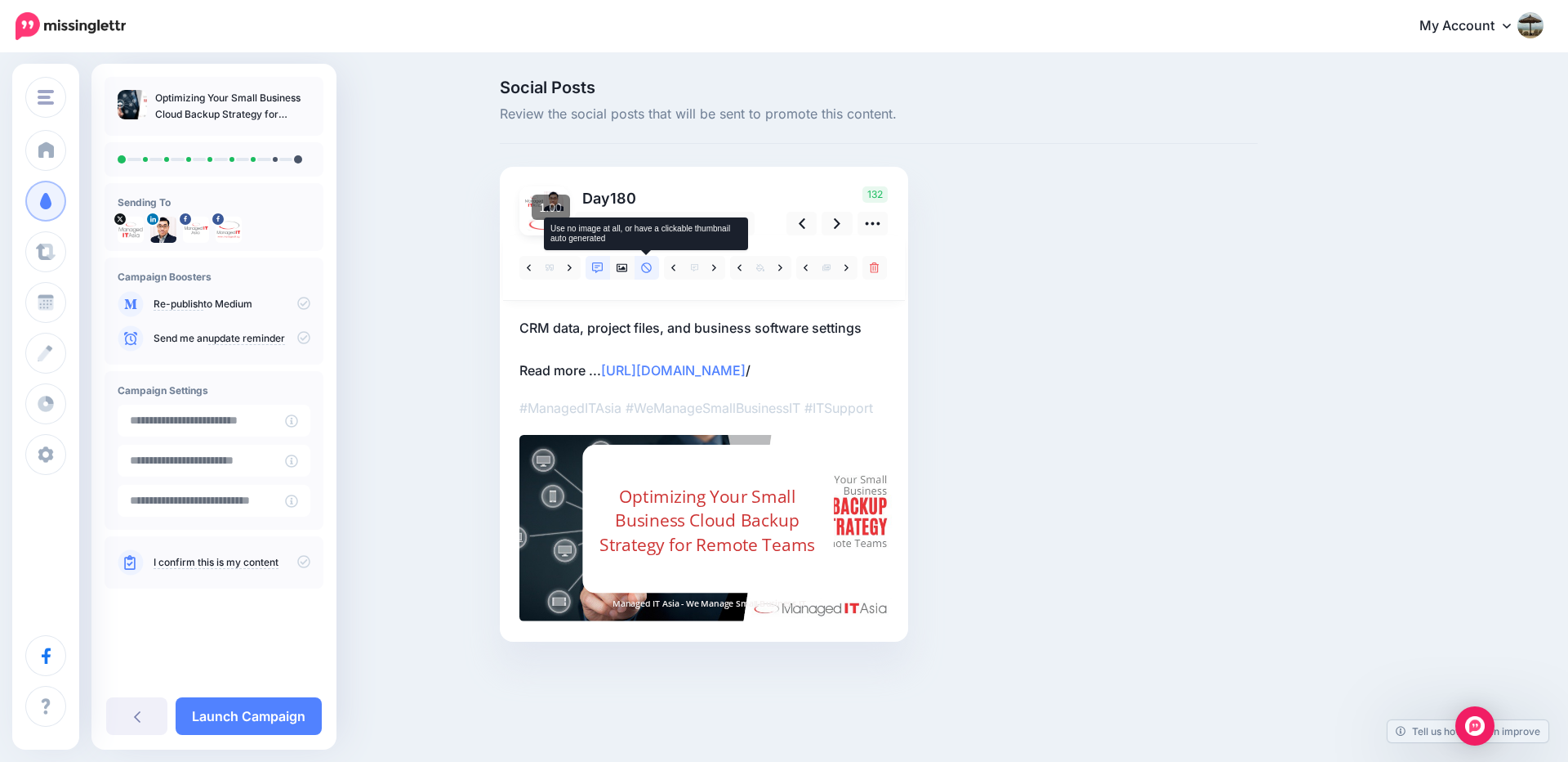
click at [641, 269] on icon at bounding box center [646, 267] width 11 height 11
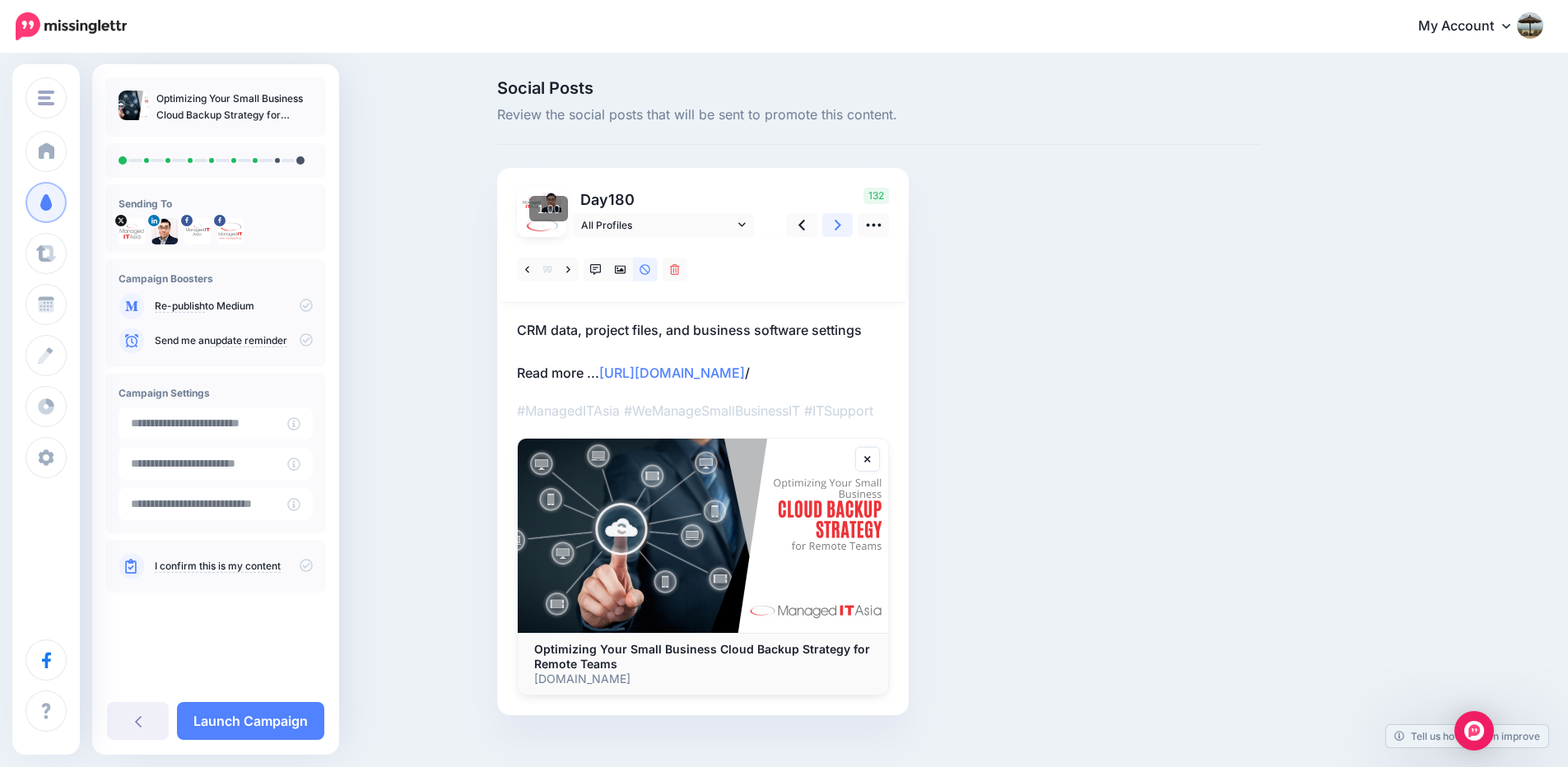
click at [841, 228] on icon at bounding box center [838, 225] width 7 height 17
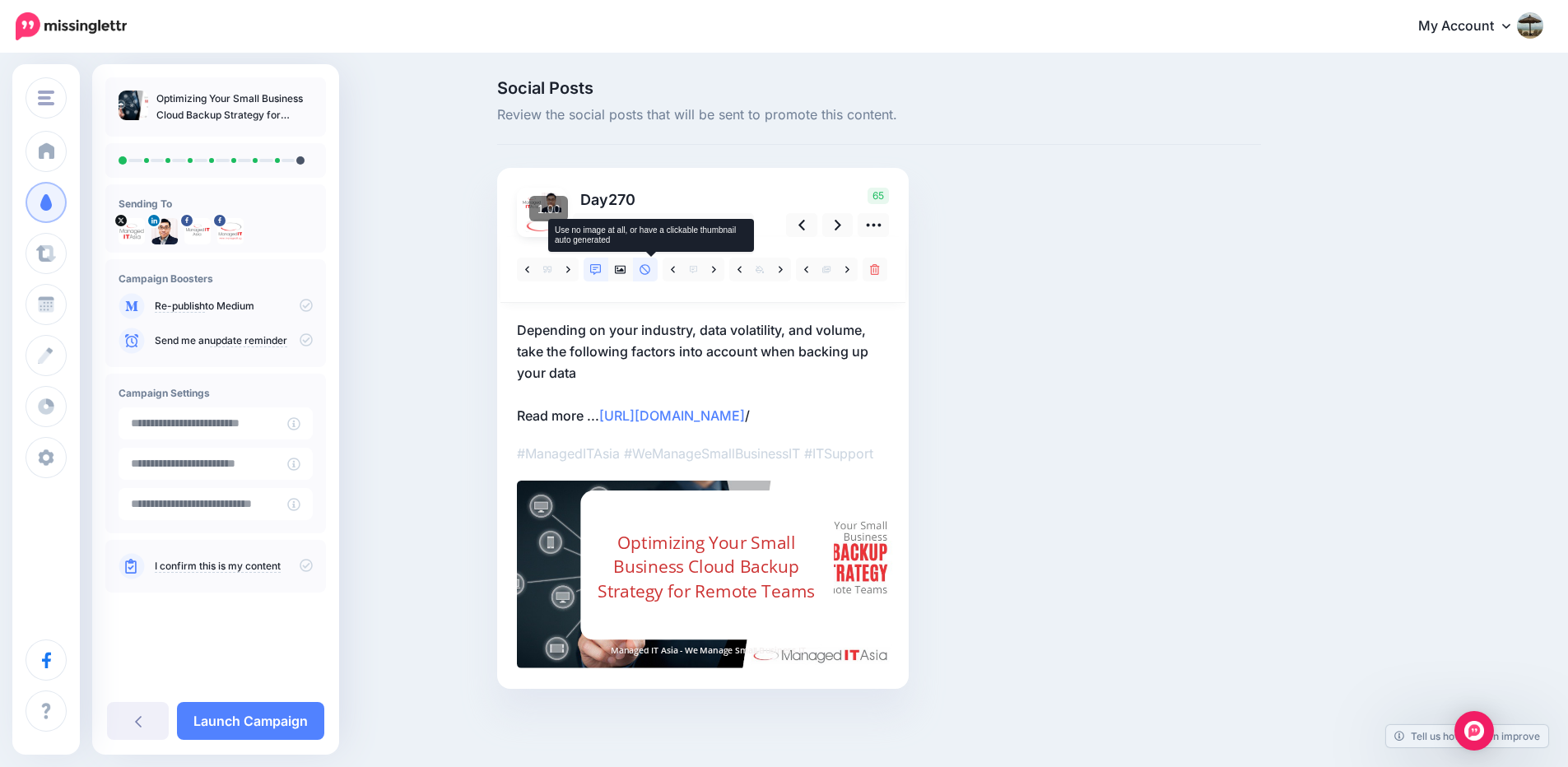
click at [651, 266] on icon at bounding box center [644, 269] width 11 height 11
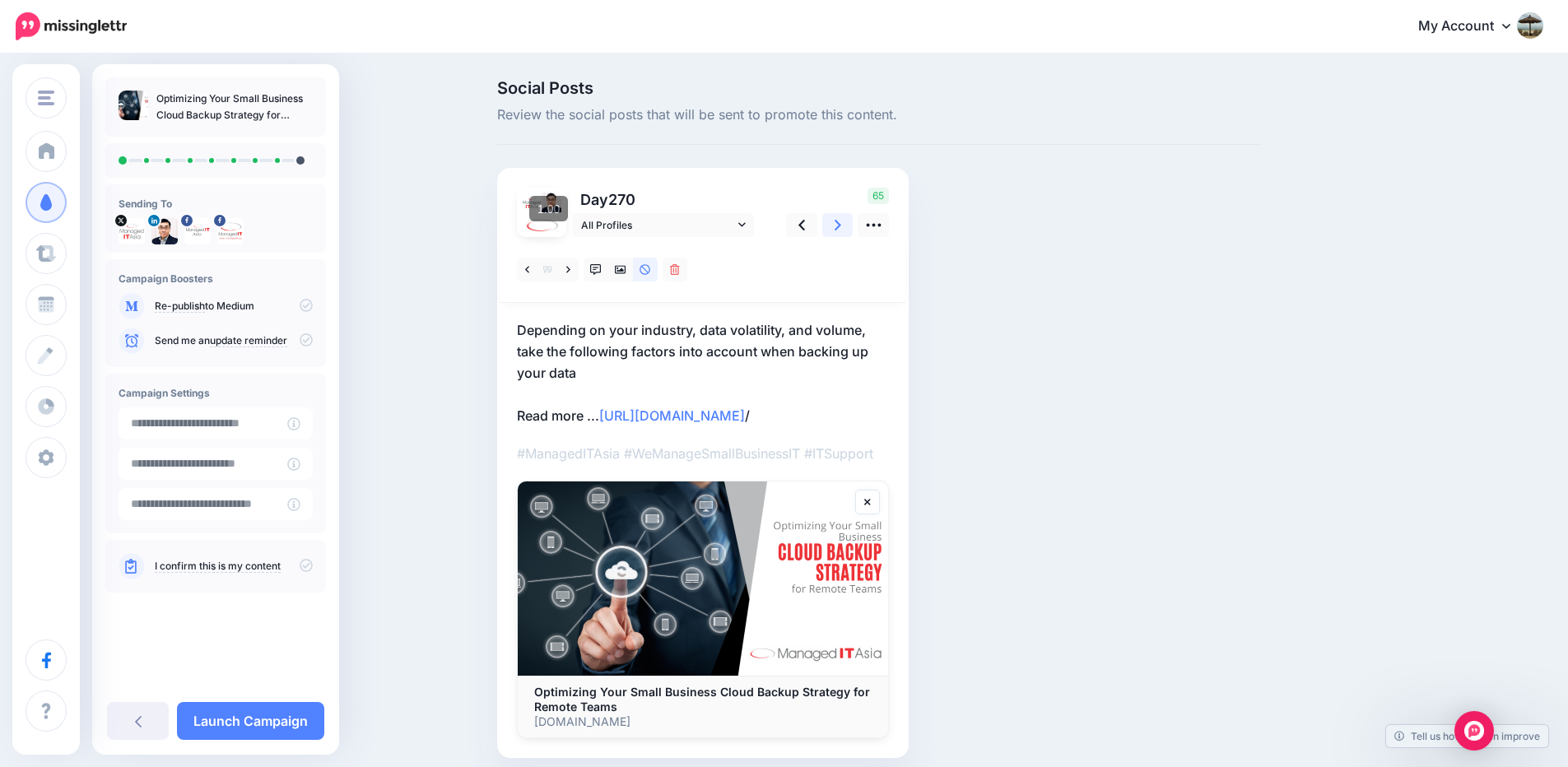
click at [840, 230] on icon at bounding box center [838, 225] width 7 height 17
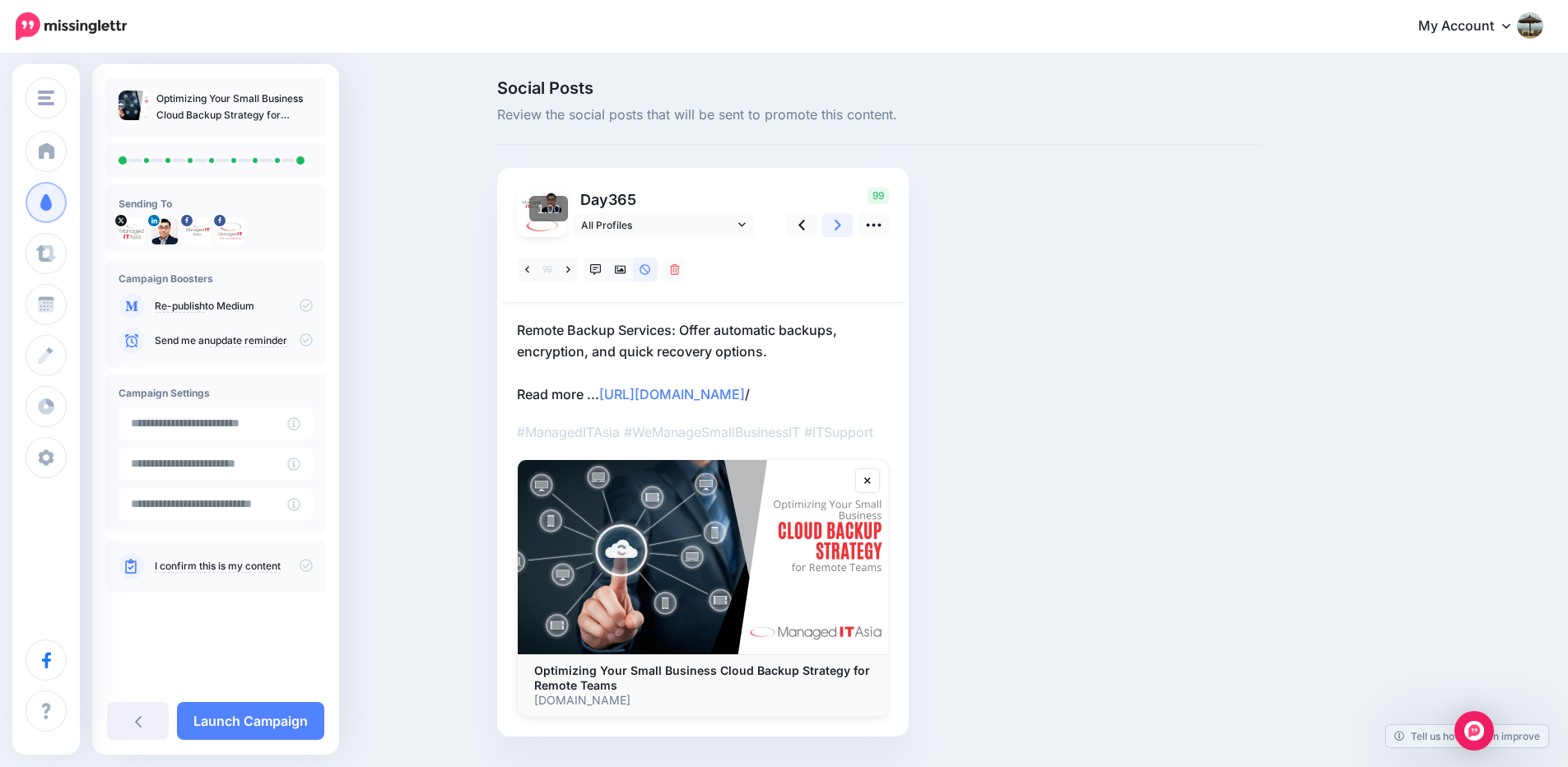
click at [841, 225] on icon at bounding box center [838, 225] width 7 height 11
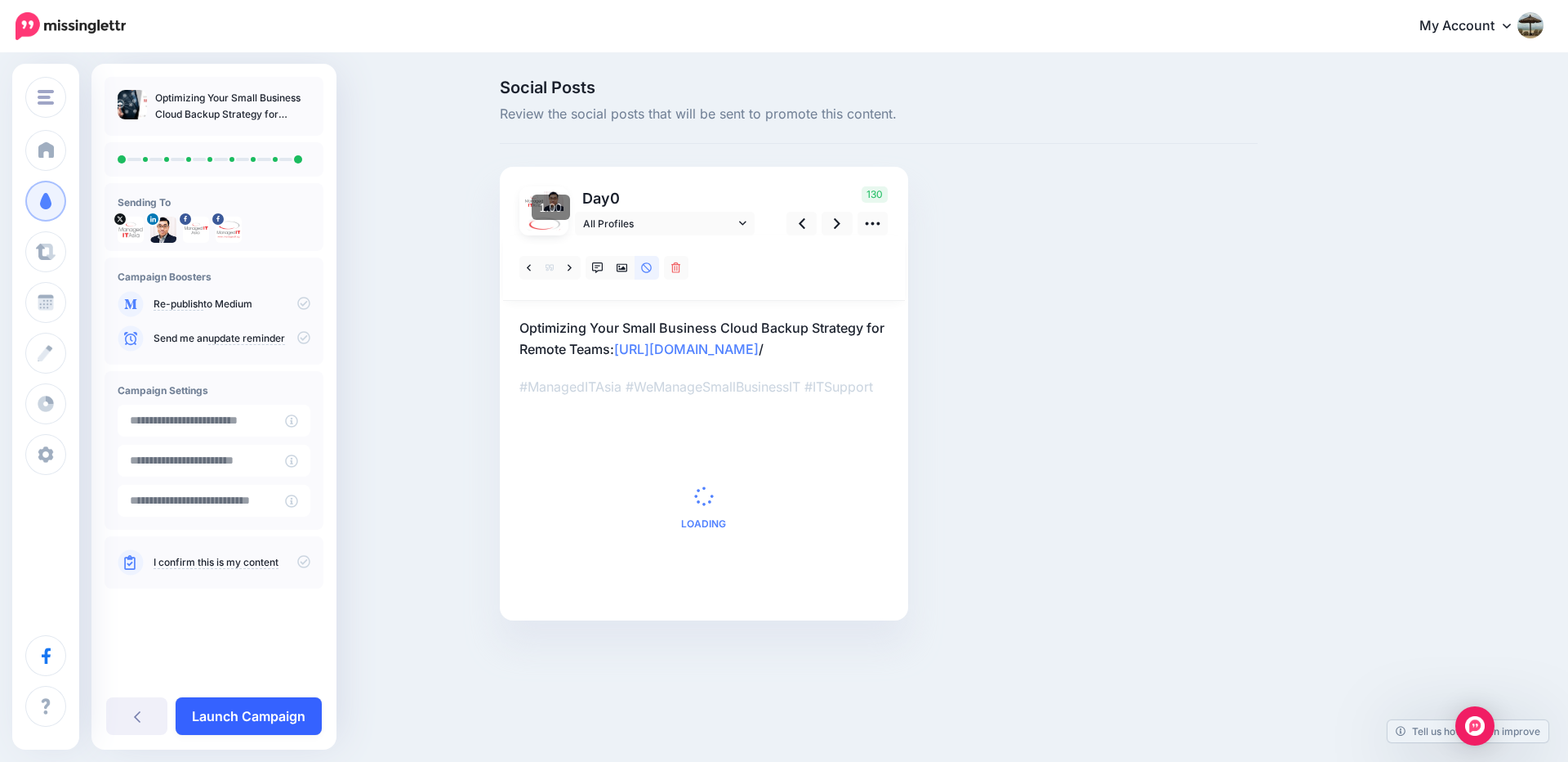
click at [277, 712] on link "Launch Campaign" at bounding box center [248, 715] width 146 height 37
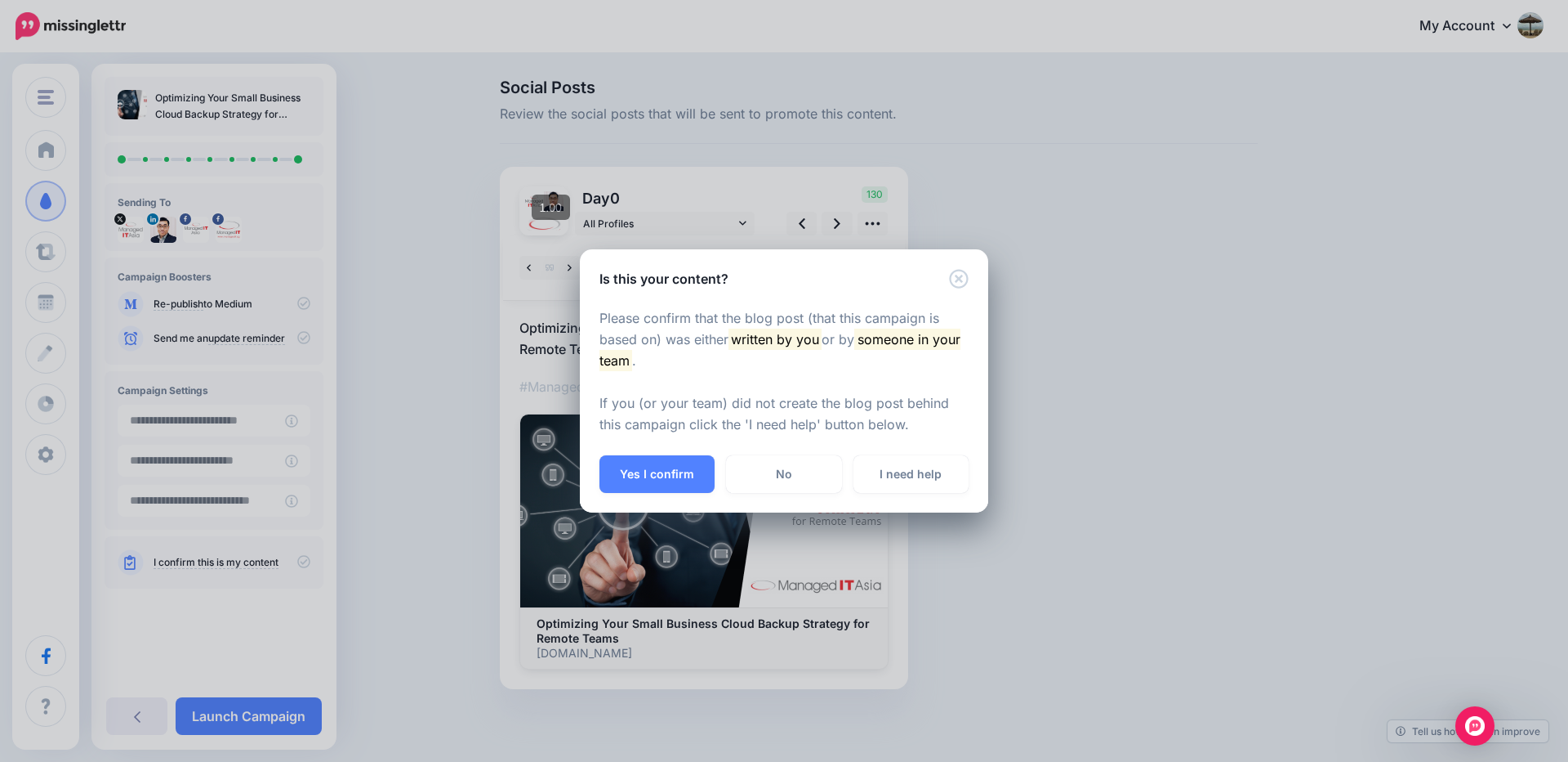
drag, startPoint x: 670, startPoint y: 472, endPoint x: 698, endPoint y: 464, distance: 29.1
click at [670, 469] on button "Yes I confirm" at bounding box center [657, 473] width 115 height 37
